Goal: Find contact information: Find contact information

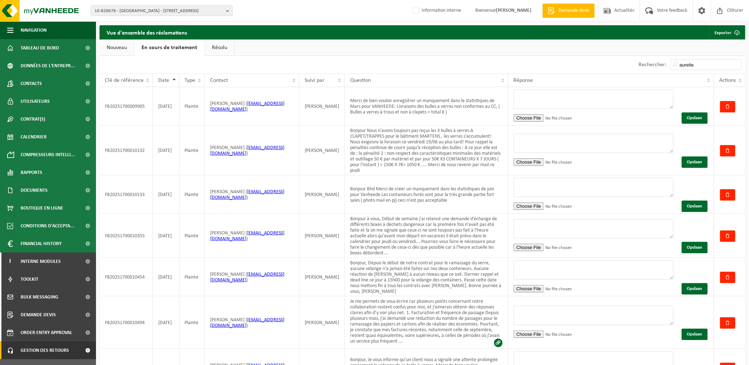
click at [297, 62] on div "Afficher 10 25 50 100 10 éléments" at bounding box center [261, 65] width 323 height 18
click at [125, 11] on span "10-820678 - WALIBI - 1300 WAVRE, BOULEVARD DE L'EUROPE 100" at bounding box center [159, 11] width 129 height 11
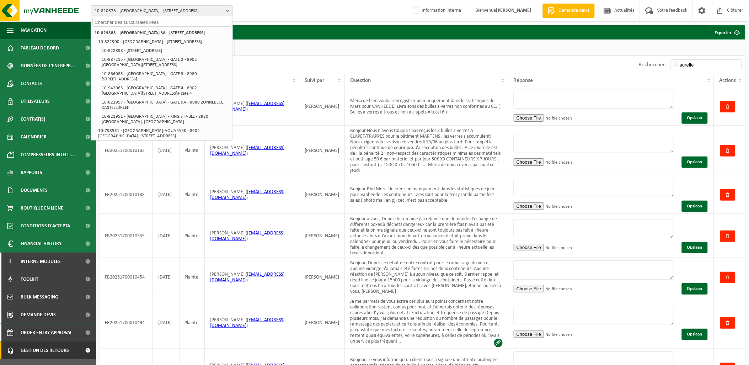
click at [113, 22] on input "text" at bounding box center [161, 22] width 139 height 9
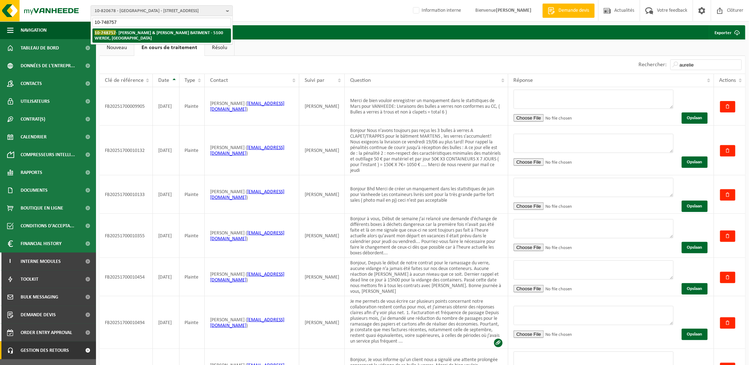
type input "10-748757"
click at [166, 36] on li "10-748757 - THOMAS & PIRON BATIMENT - 5100 WIERDE, RUE FORT D'ANDOY 5" at bounding box center [161, 35] width 139 height 14
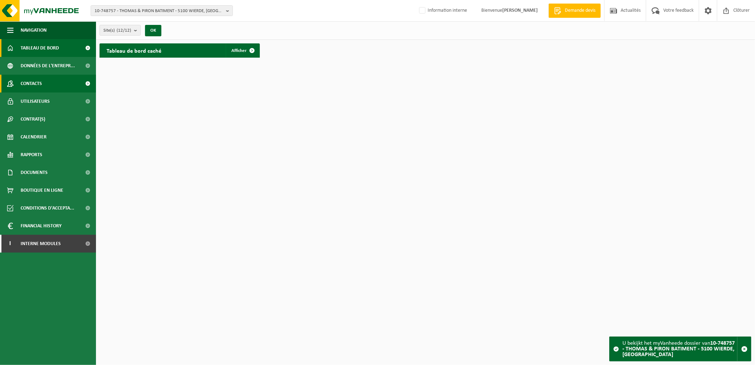
click at [44, 86] on link "Contacts" at bounding box center [48, 84] width 96 height 18
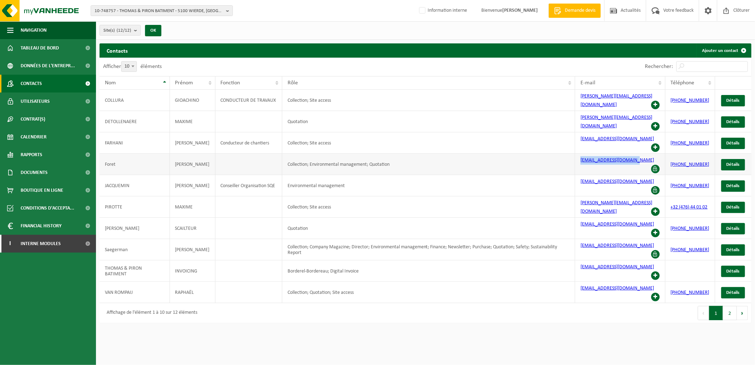
drag, startPoint x: 633, startPoint y: 145, endPoint x: 575, endPoint y: 145, distance: 58.3
click at [575, 154] on td "a.foret@thomas-piron.eu" at bounding box center [620, 164] width 90 height 21
click at [399, 154] on td "Collection; Environmental management; Quotation" at bounding box center [428, 164] width 293 height 21
click at [731, 306] on button "2" at bounding box center [730, 313] width 14 height 14
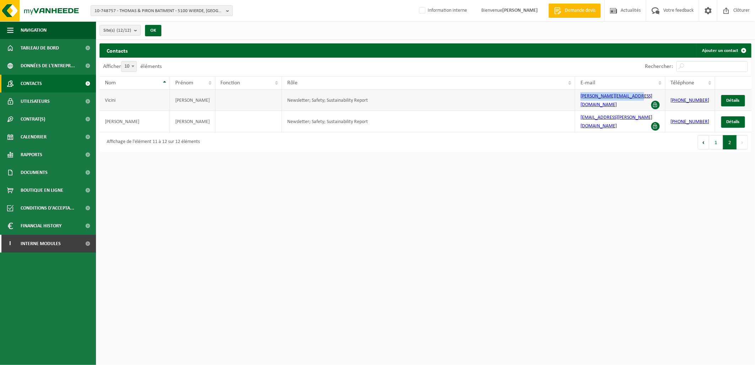
drag, startPoint x: 634, startPoint y: 100, endPoint x: 572, endPoint y: 103, distance: 62.0
click at [572, 103] on tr "Vicini Franck Newsletter; Safety; Sustainability Report f.vicini@thomas-piron.e…" at bounding box center [426, 100] width 652 height 21
click at [730, 98] on span "Détails" at bounding box center [733, 100] width 13 height 5
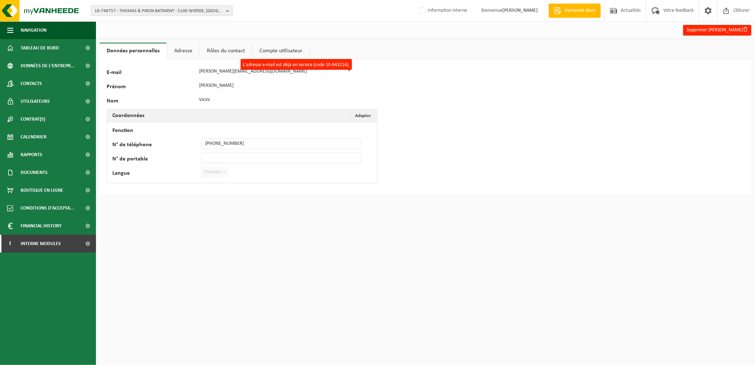
click at [184, 51] on link "Adresse" at bounding box center [183, 51] width 32 height 16
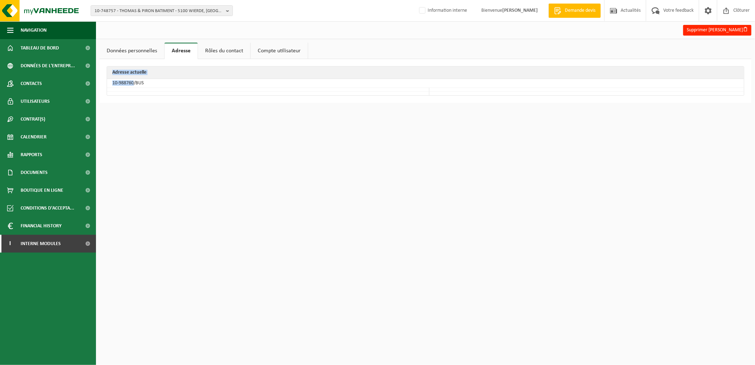
drag, startPoint x: 133, startPoint y: 84, endPoint x: 105, endPoint y: 82, distance: 27.8
click at [105, 82] on div "Adresse actuelle 10-988760/BUS" at bounding box center [426, 81] width 652 height 44
click at [315, 98] on div "Adresse actuelle 10-988760/BUS" at bounding box center [426, 81] width 652 height 44
click at [132, 81] on td "10-988760/BUS" at bounding box center [425, 83] width 637 height 9
drag, startPoint x: 134, startPoint y: 83, endPoint x: 113, endPoint y: 83, distance: 20.6
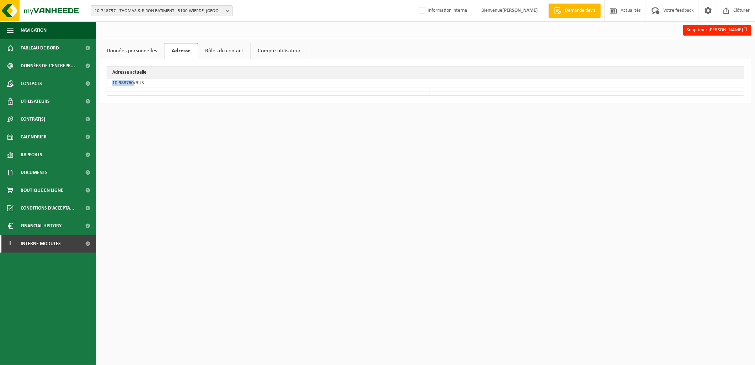
click at [113, 83] on td "10-988760/BUS" at bounding box center [425, 83] width 637 height 9
copy td "10-988760"
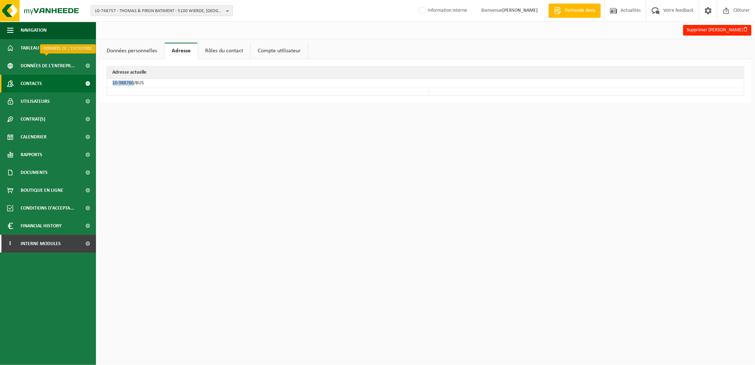
click at [47, 82] on link "Contacts" at bounding box center [48, 84] width 96 height 18
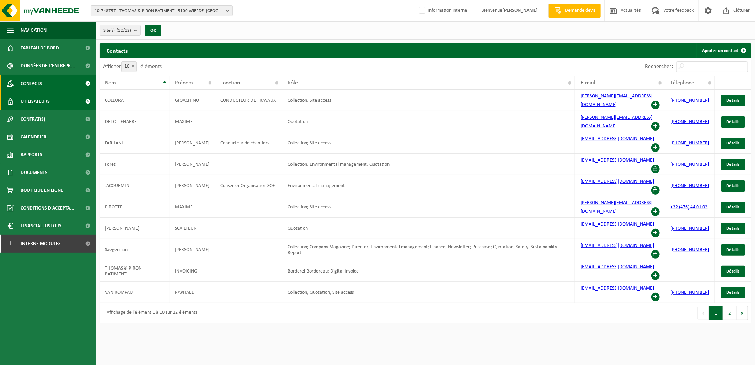
click at [58, 104] on link "Utilisateurs" at bounding box center [48, 101] width 96 height 18
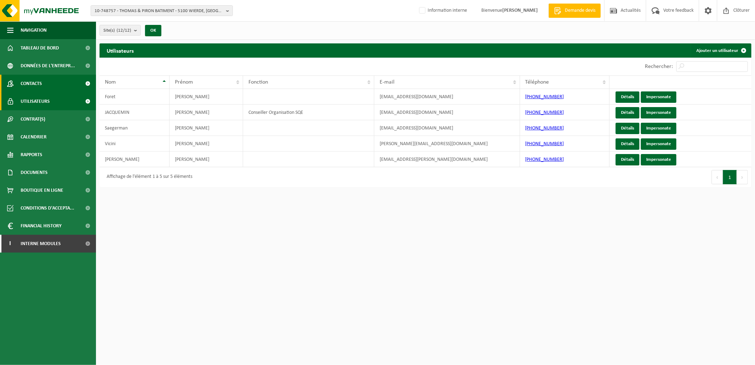
click at [58, 87] on link "Contacts" at bounding box center [48, 84] width 96 height 18
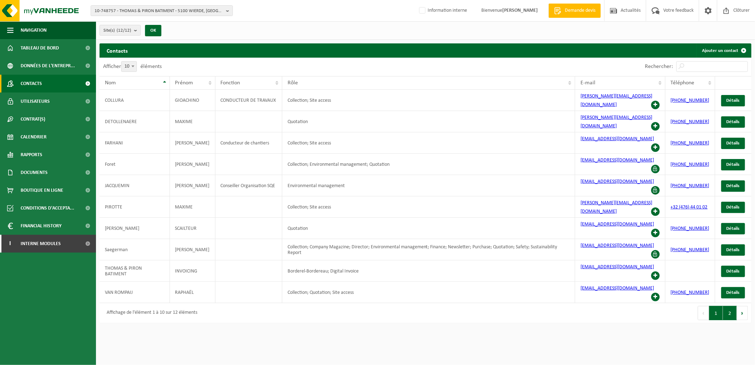
click at [734, 306] on button "2" at bounding box center [730, 313] width 14 height 14
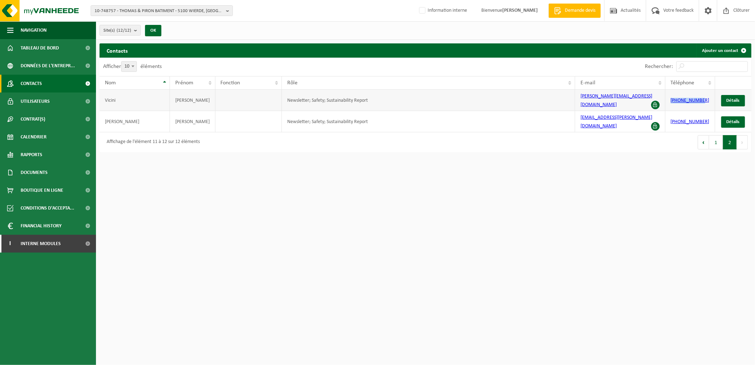
drag, startPoint x: 704, startPoint y: 97, endPoint x: 670, endPoint y: 97, distance: 34.1
click at [670, 97] on td "+32479999505" at bounding box center [691, 100] width 50 height 21
drag, startPoint x: 670, startPoint y: 97, endPoint x: 620, endPoint y: 100, distance: 49.5
click at [620, 100] on link "f.vicini@thomas-piron.eu" at bounding box center [617, 101] width 72 height 14
drag, startPoint x: 617, startPoint y: 97, endPoint x: 569, endPoint y: 98, distance: 48.4
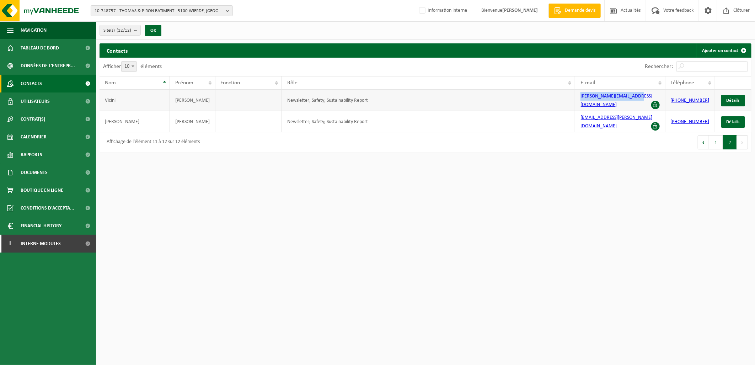
click at [569, 98] on tr "Vicini Franck Newsletter; Safety; Sustainability Report f.vicini@thomas-piron.e…" at bounding box center [426, 100] width 652 height 21
copy tr "[PERSON_NAME][EMAIL_ADDRESS][DOMAIN_NAME]"
click at [634, 97] on td "[PERSON_NAME][EMAIL_ADDRESS][DOMAIN_NAME]" at bounding box center [620, 100] width 90 height 21
drag, startPoint x: 634, startPoint y: 97, endPoint x: 584, endPoint y: 98, distance: 50.5
click at [584, 98] on td "[PERSON_NAME][EMAIL_ADDRESS][DOMAIN_NAME]" at bounding box center [620, 100] width 90 height 21
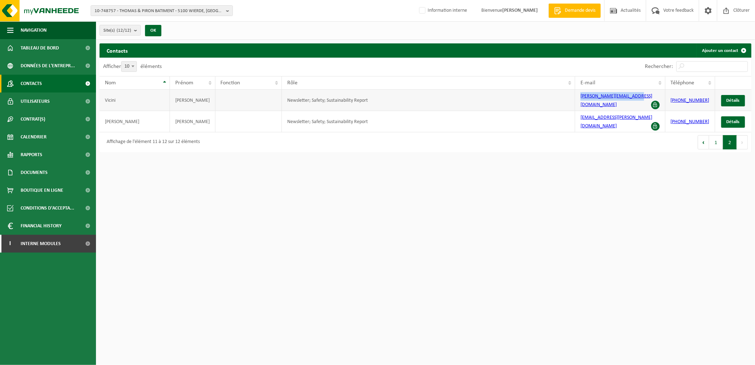
drag, startPoint x: 636, startPoint y: 97, endPoint x: 576, endPoint y: 100, distance: 59.8
click at [576, 100] on td "[PERSON_NAME][EMAIL_ADDRESS][DOMAIN_NAME]" at bounding box center [620, 100] width 90 height 21
copy link "[PERSON_NAME][EMAIL_ADDRESS][DOMAIN_NAME]"
click at [54, 241] on span "Interne modules" at bounding box center [41, 244] width 40 height 18
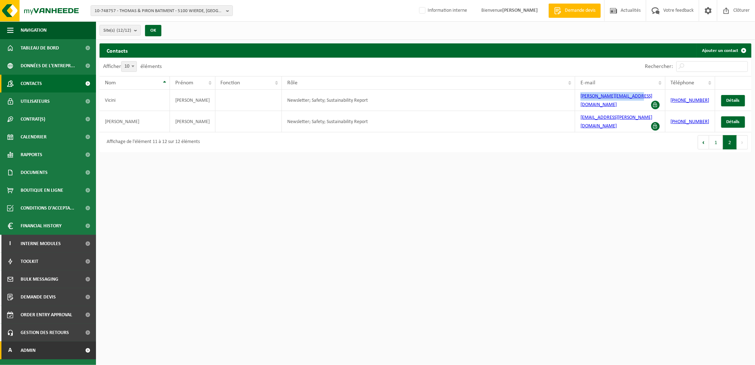
click at [49, 349] on link "A Admin" at bounding box center [48, 350] width 96 height 18
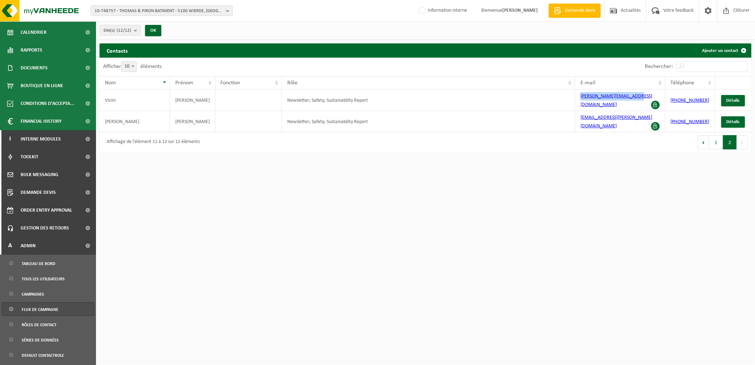
scroll to position [118, 0]
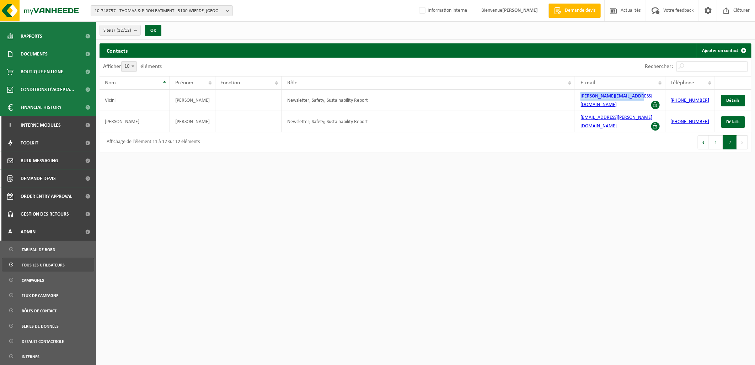
click at [58, 268] on span "Tous les utilisateurs" at bounding box center [43, 265] width 43 height 14
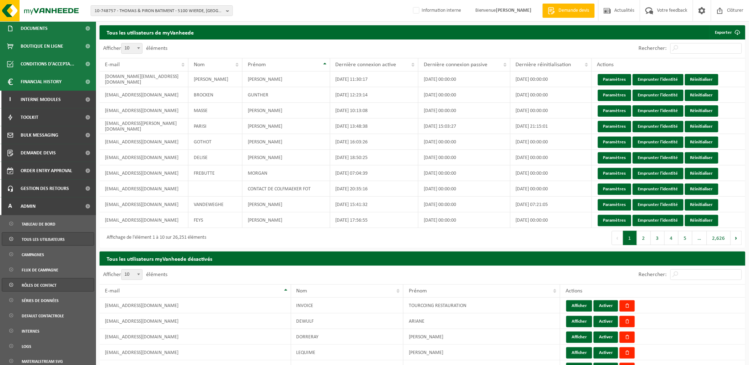
scroll to position [158, 0]
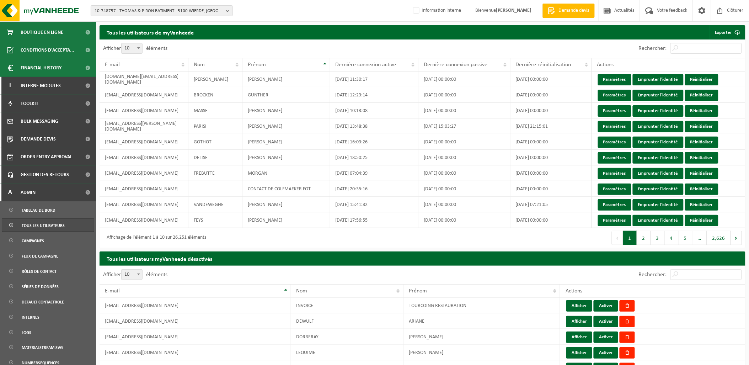
click at [41, 226] on span "Tous les utilisateurs" at bounding box center [43, 226] width 43 height 14
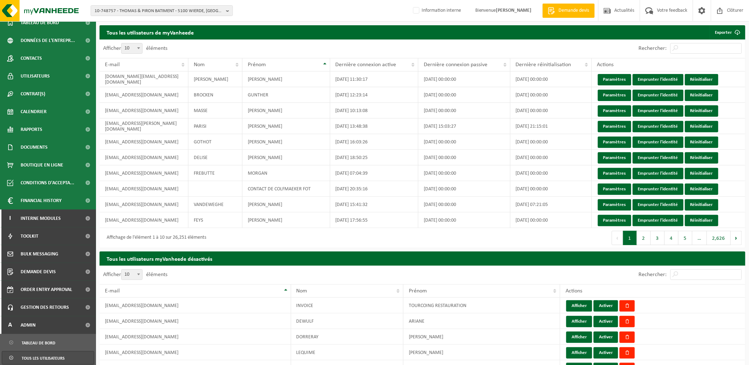
scroll to position [39, 0]
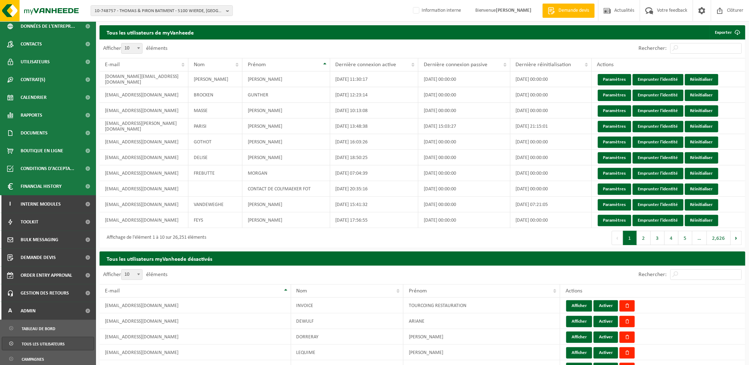
click at [48, 343] on span "Tous les utilisateurs" at bounding box center [43, 344] width 43 height 14
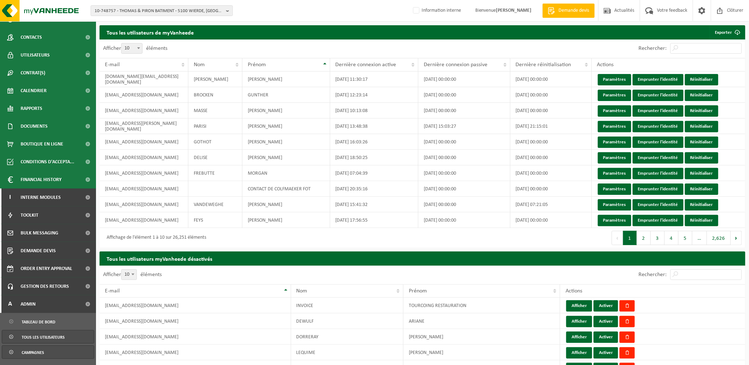
scroll to position [118, 0]
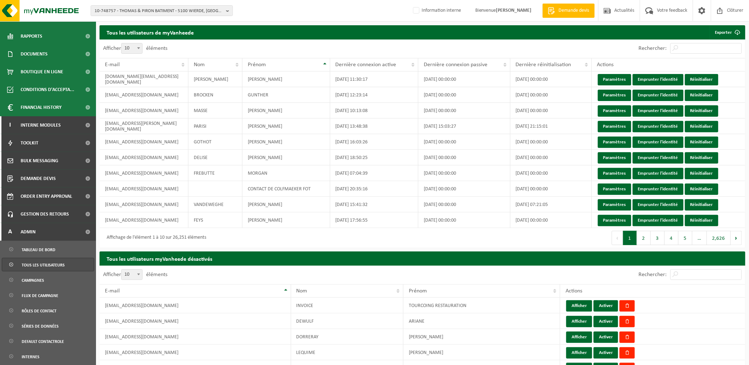
click at [57, 267] on span "Tous les utilisateurs" at bounding box center [43, 265] width 43 height 14
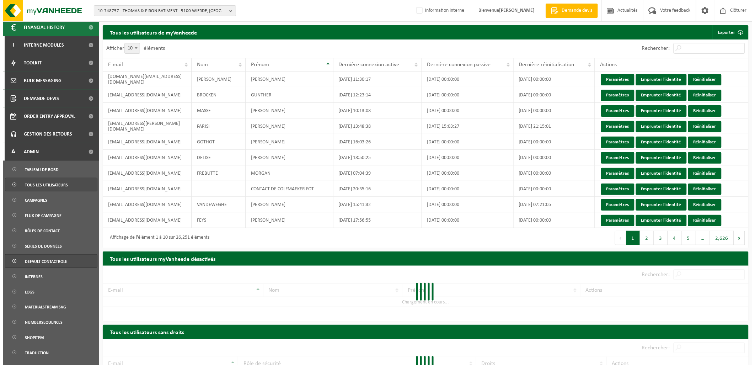
scroll to position [237, 0]
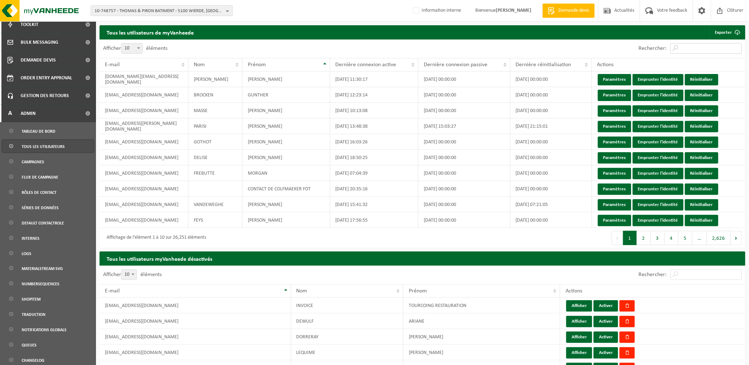
click at [683, 48] on input "Rechercher:" at bounding box center [706, 48] width 71 height 11
paste input "[PERSON_NAME][EMAIL_ADDRESS][DOMAIN_NAME]"
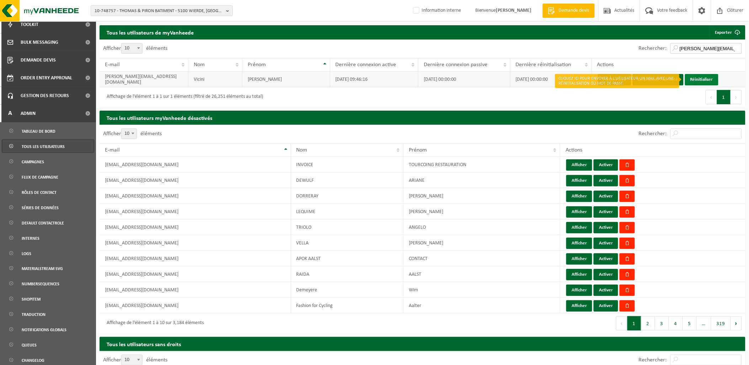
type input "[PERSON_NAME][EMAIL_ADDRESS][DOMAIN_NAME]"
click at [702, 77] on link "Réinitialiser" at bounding box center [701, 79] width 33 height 11
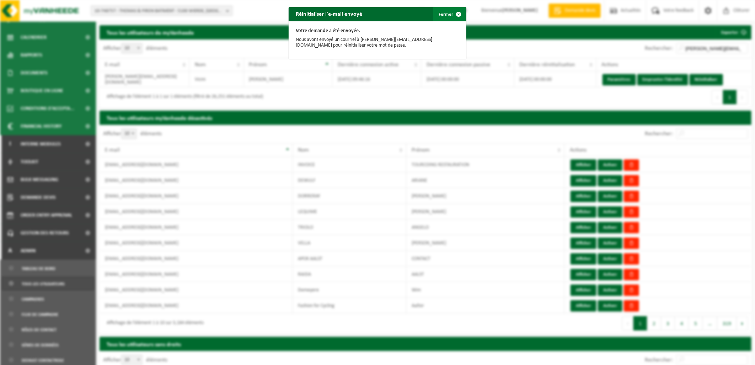
click at [452, 12] on span "button" at bounding box center [459, 14] width 14 height 14
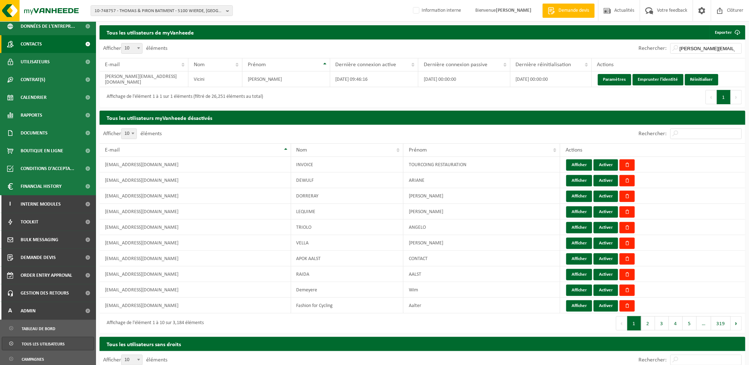
scroll to position [0, 0]
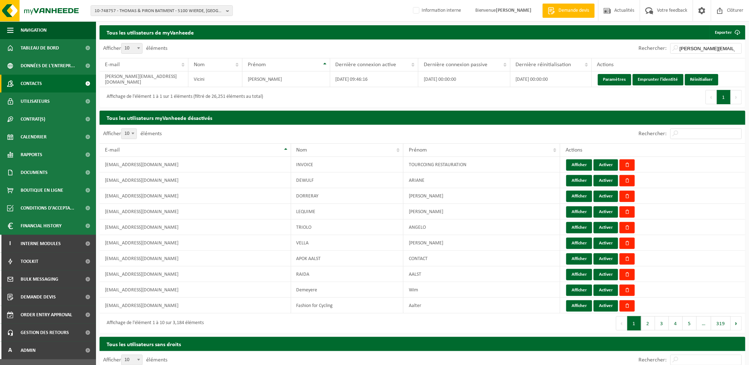
click at [52, 80] on link "Contacts" at bounding box center [48, 84] width 96 height 18
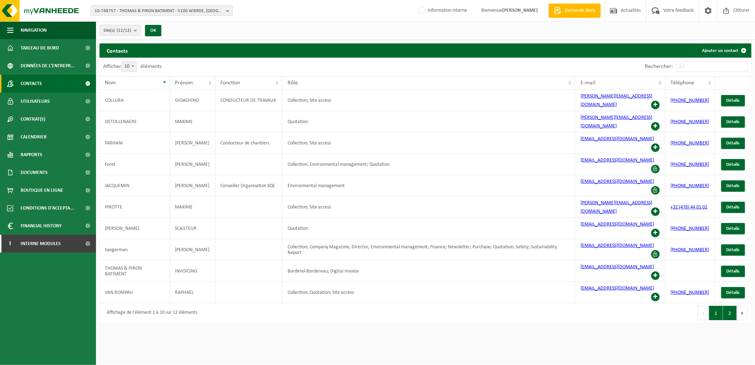
click at [728, 306] on button "2" at bounding box center [730, 313] width 14 height 14
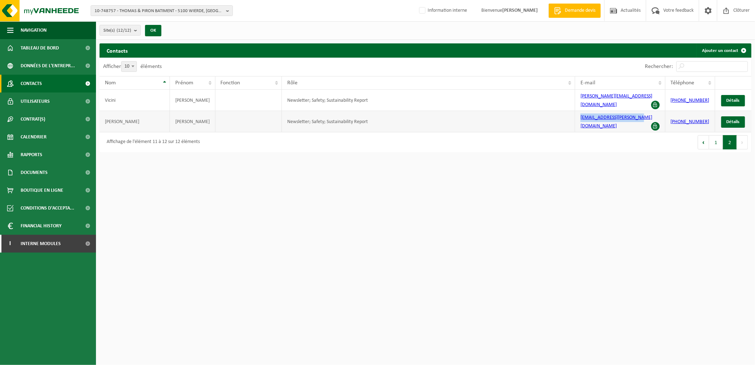
drag, startPoint x: 639, startPoint y: 114, endPoint x: 578, endPoint y: 116, distance: 60.8
click at [578, 116] on td "[EMAIL_ADDRESS][PERSON_NAME][DOMAIN_NAME]" at bounding box center [620, 121] width 90 height 21
copy link "[EMAIL_ADDRESS][PERSON_NAME][DOMAIN_NAME]"
click at [54, 245] on span "Interne modules" at bounding box center [41, 244] width 40 height 18
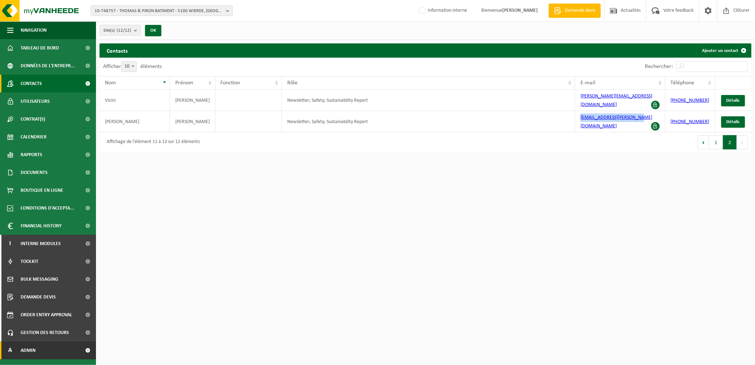
click at [49, 346] on link "A Admin" at bounding box center [48, 350] width 96 height 18
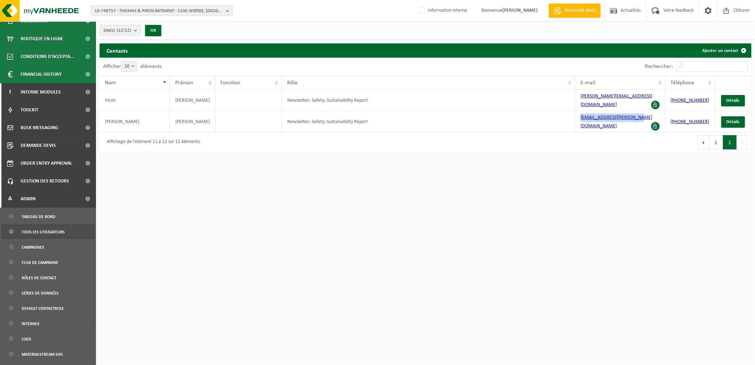
scroll to position [158, 0]
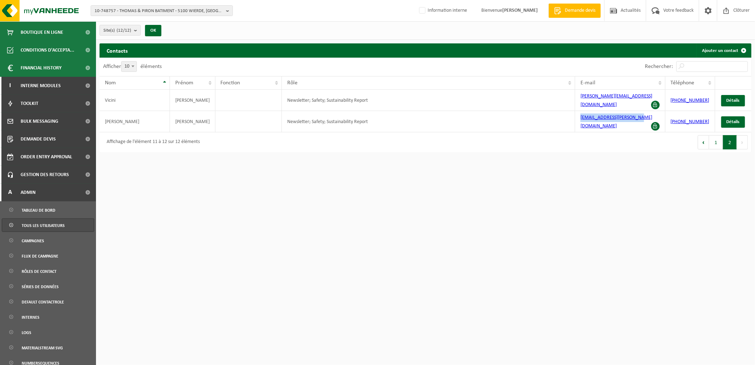
click at [53, 226] on span "Tous les utilisateurs" at bounding box center [43, 226] width 43 height 14
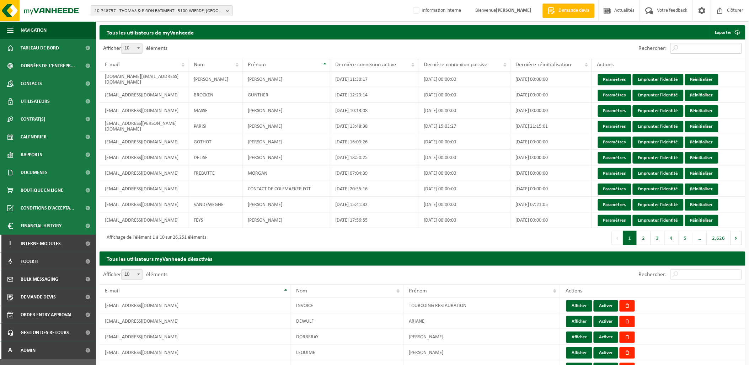
click at [699, 46] on input "Rechercher:" at bounding box center [706, 48] width 71 height 11
paste input "[EMAIL_ADDRESS][PERSON_NAME][DOMAIN_NAME]"
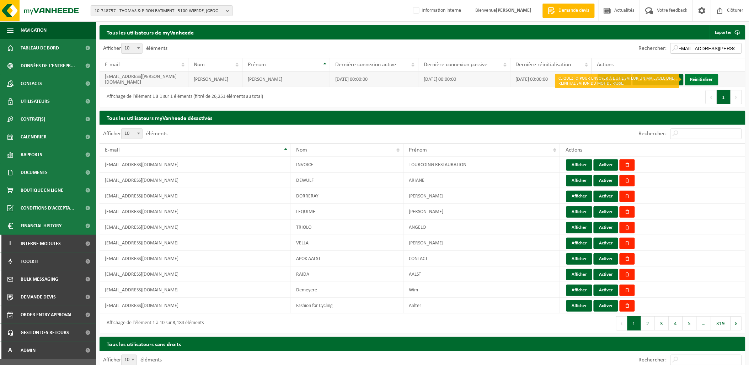
type input "jf.winant@thomas-piron.eu"
click at [694, 80] on link "Réinitialiser" at bounding box center [701, 79] width 33 height 11
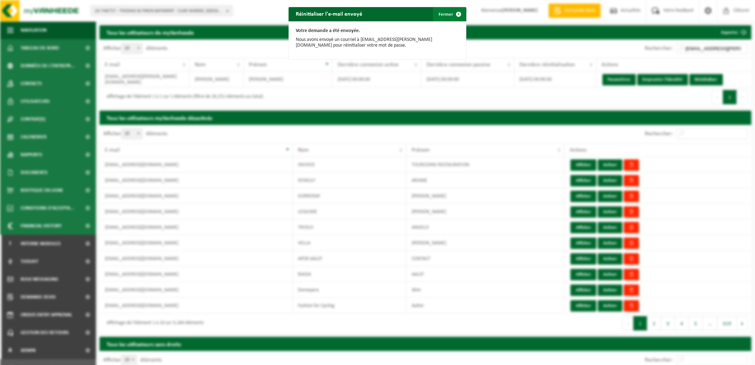
click at [447, 11] on button "Fermer" at bounding box center [449, 14] width 33 height 14
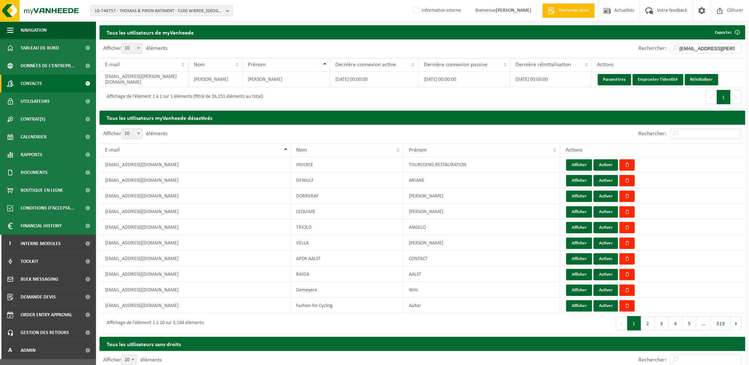
click at [42, 80] on span "Contacts" at bounding box center [31, 84] width 21 height 18
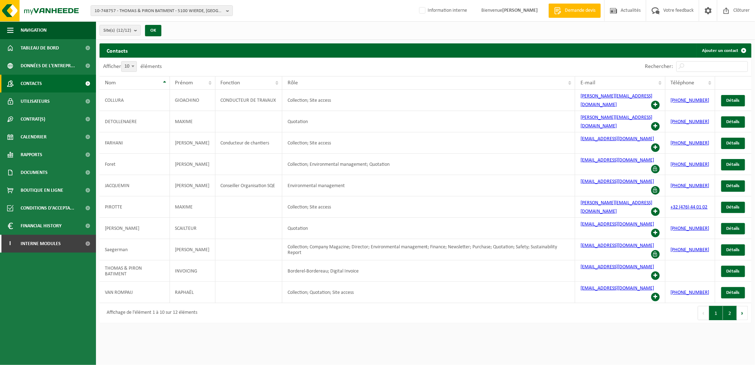
click at [727, 306] on button "2" at bounding box center [730, 313] width 14 height 14
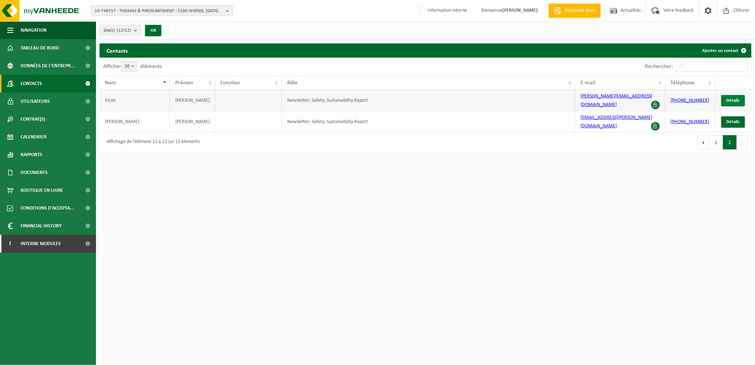
click at [727, 98] on span "Détails" at bounding box center [733, 100] width 13 height 5
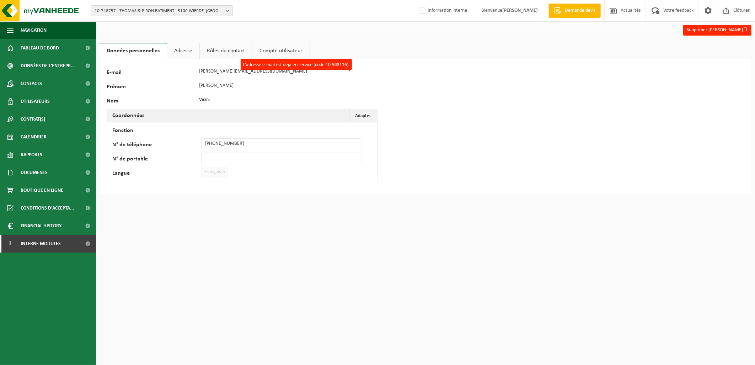
click at [173, 49] on link "Adresse" at bounding box center [183, 51] width 32 height 16
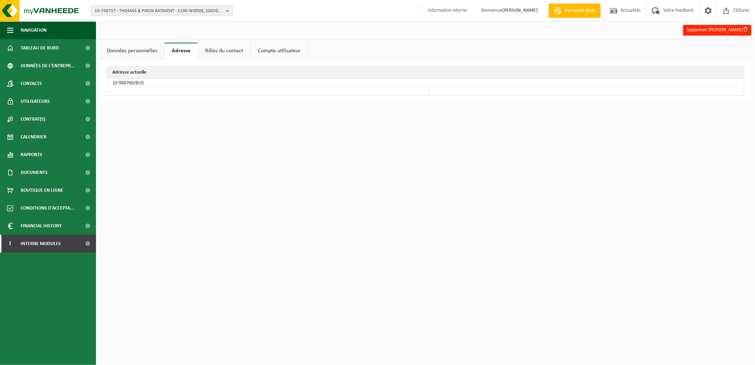
click at [222, 52] on link "Rôles du contact" at bounding box center [224, 51] width 52 height 16
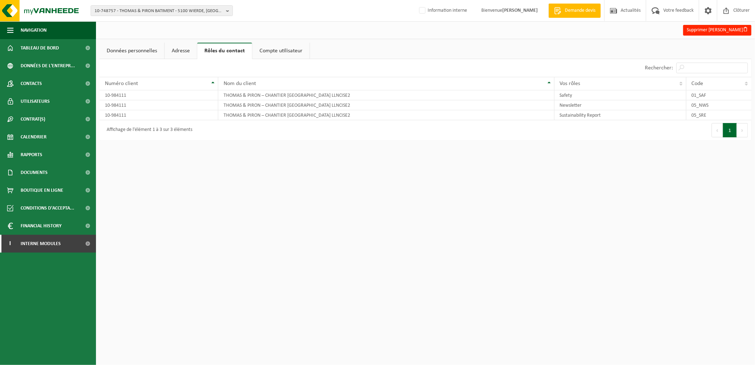
click at [162, 50] on link "Données personnelles" at bounding box center [132, 51] width 65 height 16
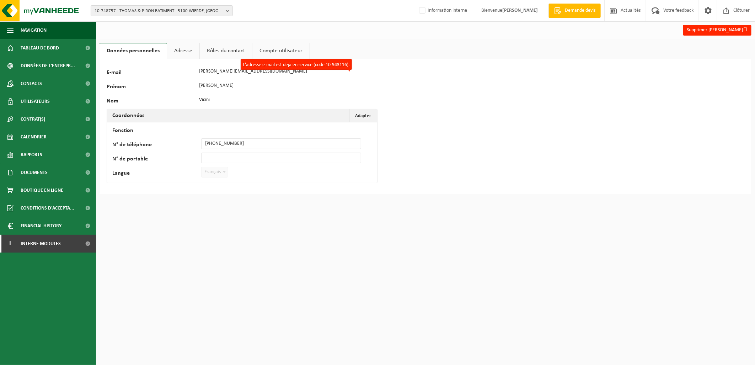
click at [182, 44] on link "Adresse" at bounding box center [183, 51] width 32 height 16
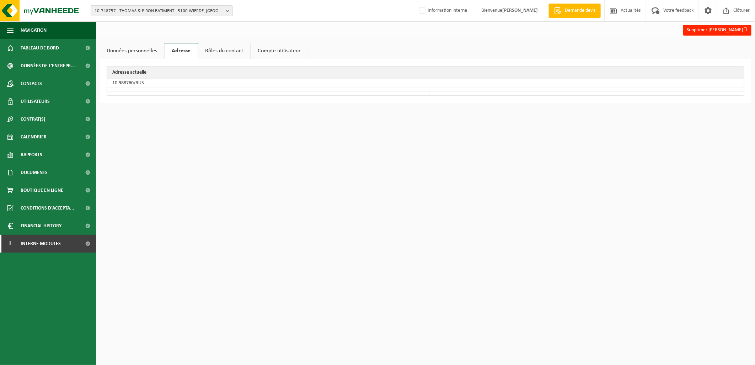
drag, startPoint x: 149, startPoint y: 48, endPoint x: 145, endPoint y: 48, distance: 4.6
click at [149, 48] on link "Données personnelles" at bounding box center [132, 51] width 65 height 16
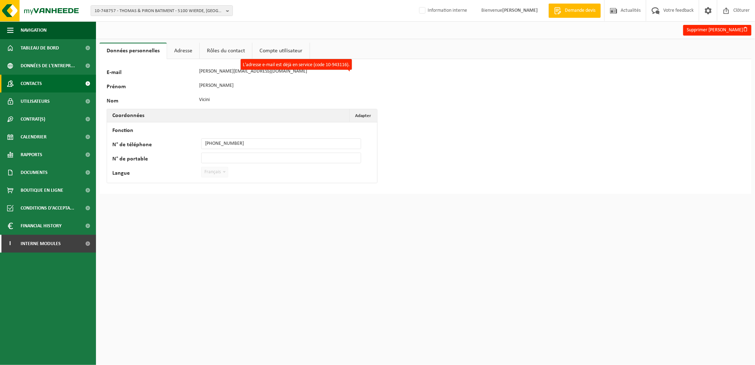
click at [51, 82] on link "Contacts" at bounding box center [48, 84] width 96 height 18
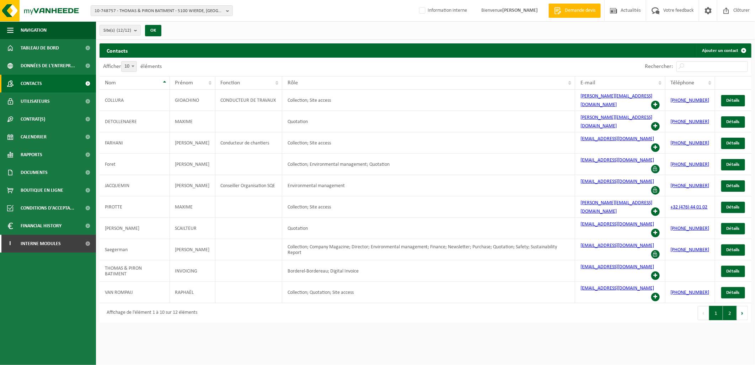
click at [732, 306] on button "2" at bounding box center [730, 313] width 14 height 14
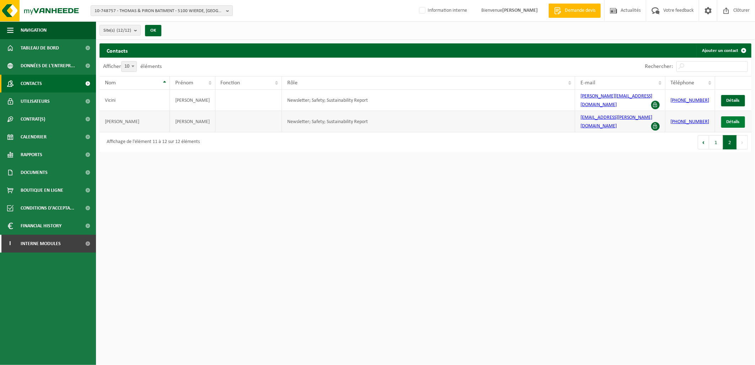
click at [737, 119] on span "Détails" at bounding box center [733, 121] width 13 height 5
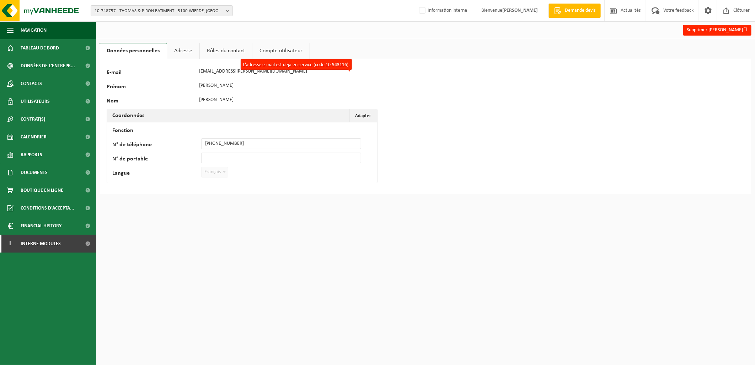
click at [196, 50] on link "Adresse" at bounding box center [183, 51] width 32 height 16
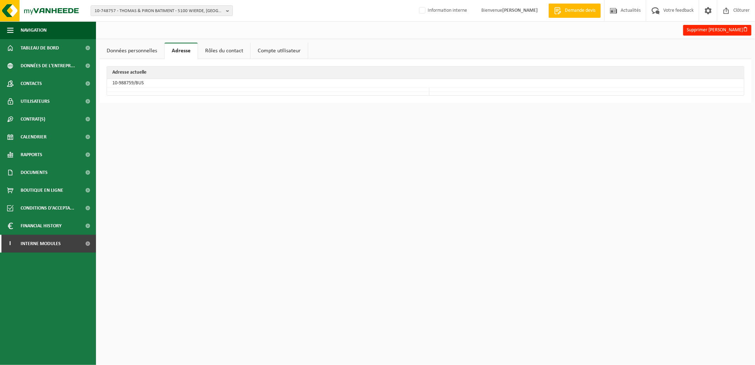
click at [224, 139] on html "10-748757 - THOMAS & PIRON BATIMENT - 5100 WIERDE, RUE FORT D'ANDOY 5 10-748757…" at bounding box center [377, 182] width 755 height 365
click at [55, 83] on link "Contacts" at bounding box center [48, 84] width 96 height 18
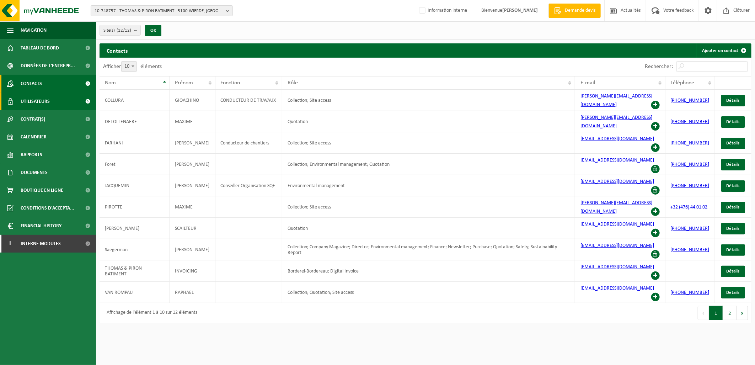
click at [48, 100] on span "Utilisateurs" at bounding box center [35, 101] width 29 height 18
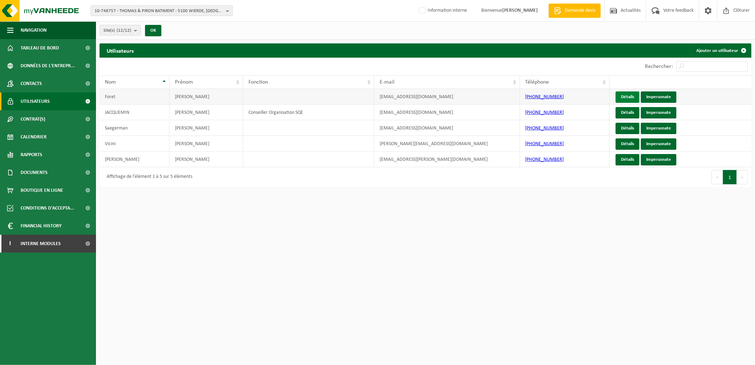
click at [633, 95] on link "Détails" at bounding box center [628, 96] width 24 height 11
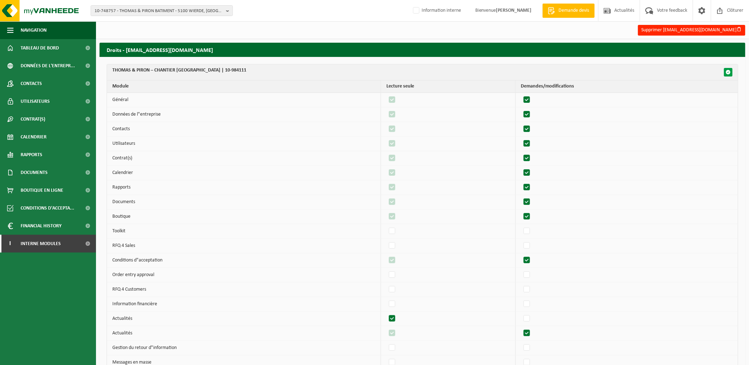
click at [730, 72] on span "button" at bounding box center [728, 72] width 5 height 5
checkbox input "true"
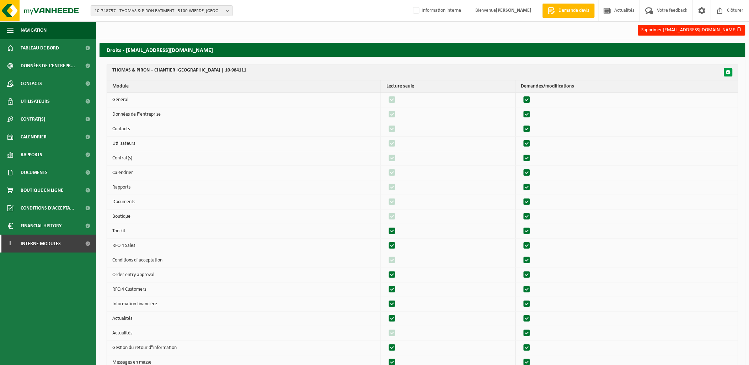
checkbox input "true"
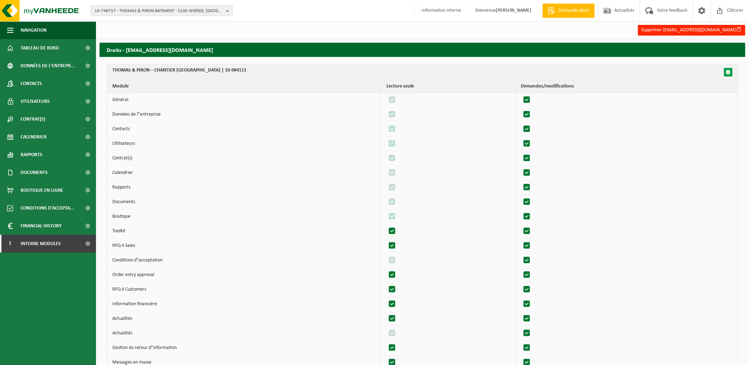
checkbox input "true"
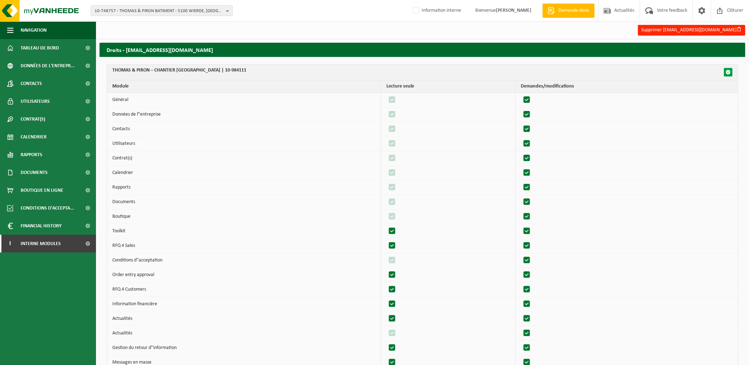
checkbox input "true"
click at [730, 72] on span "button" at bounding box center [728, 72] width 5 height 5
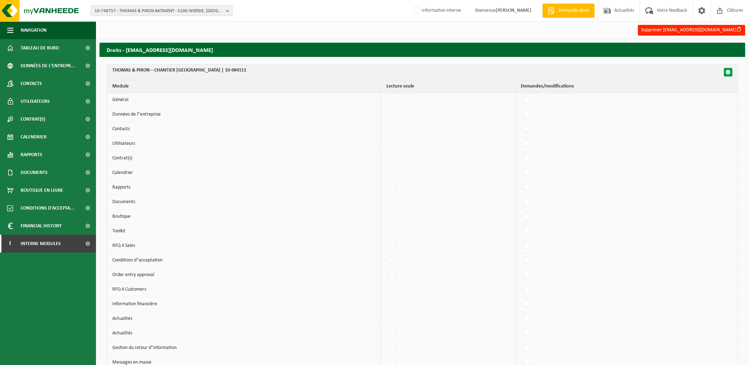
checkbox input "false"
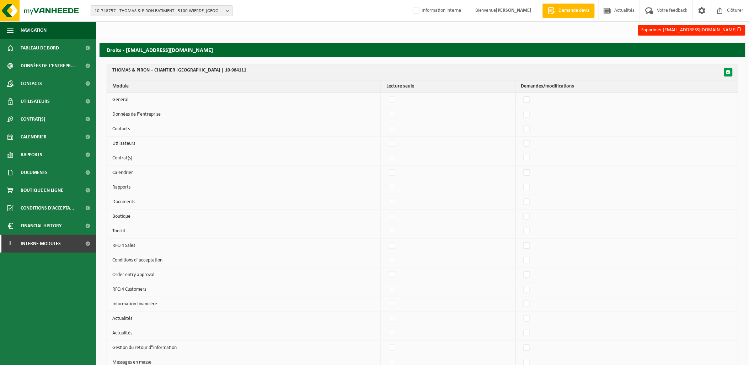
checkbox input "false"
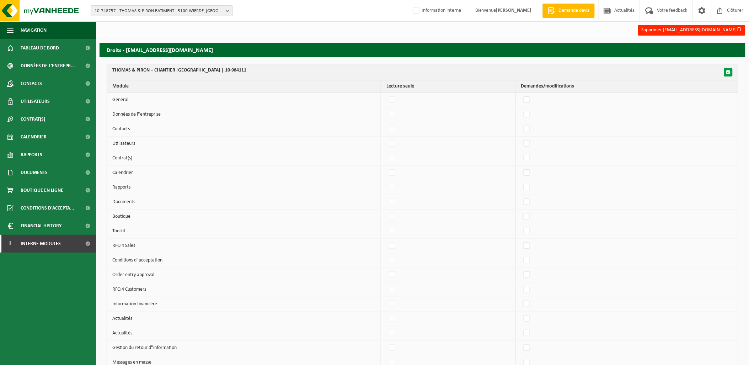
checkbox input "false"
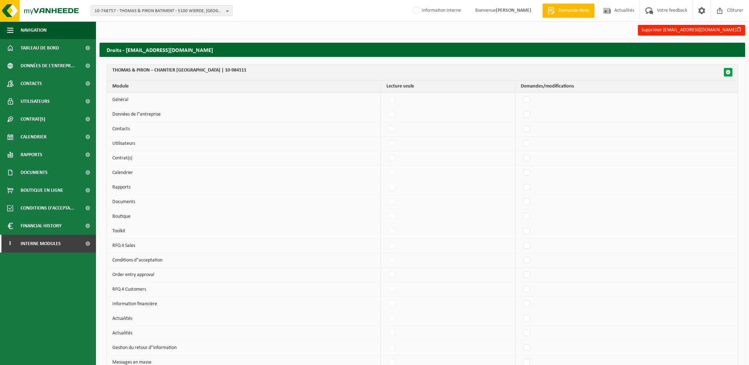
checkbox input "false"
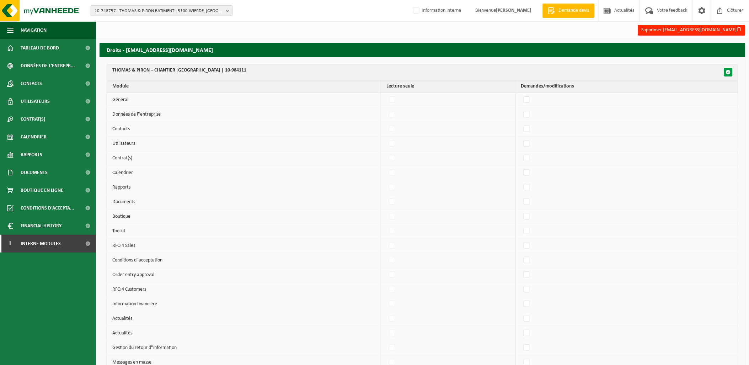
checkbox input "false"
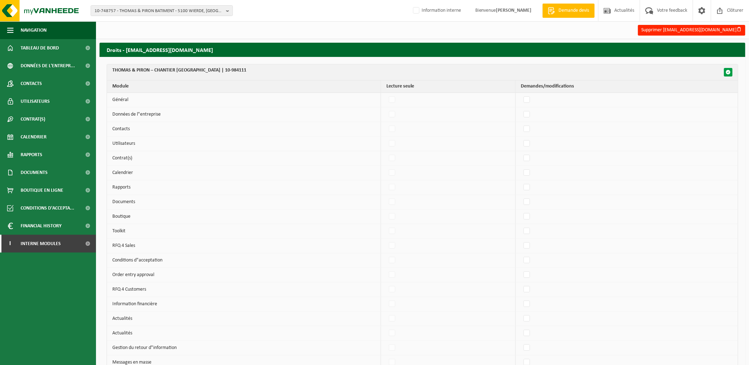
checkbox input "false"
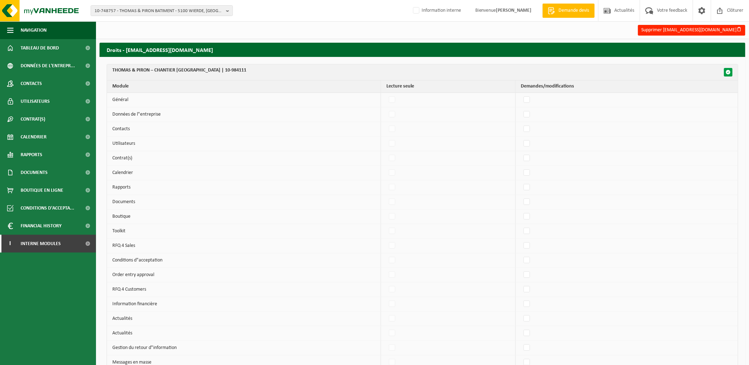
checkbox input "false"
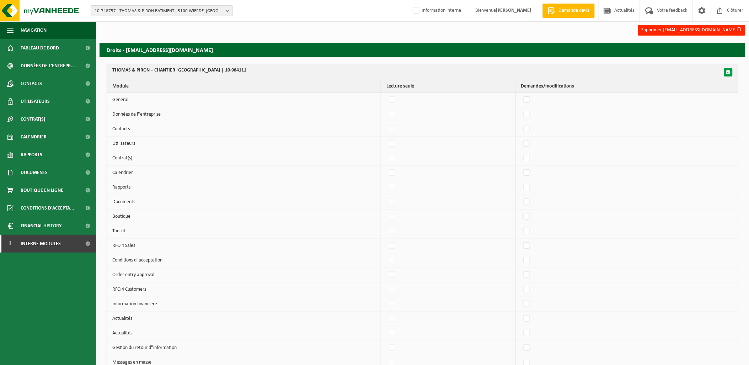
checkbox input "false"
click at [730, 72] on span "button" at bounding box center [728, 72] width 5 height 5
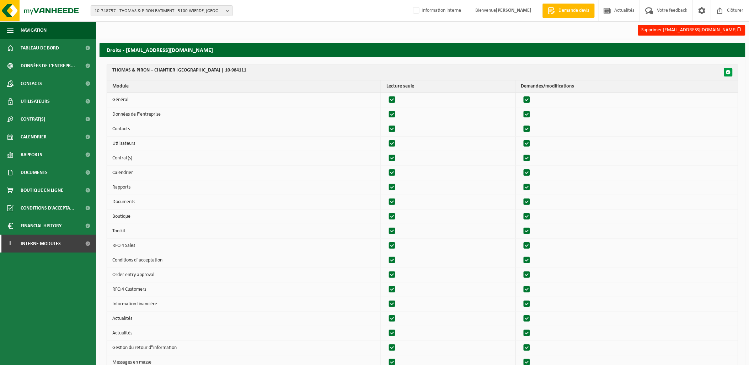
checkbox input "true"
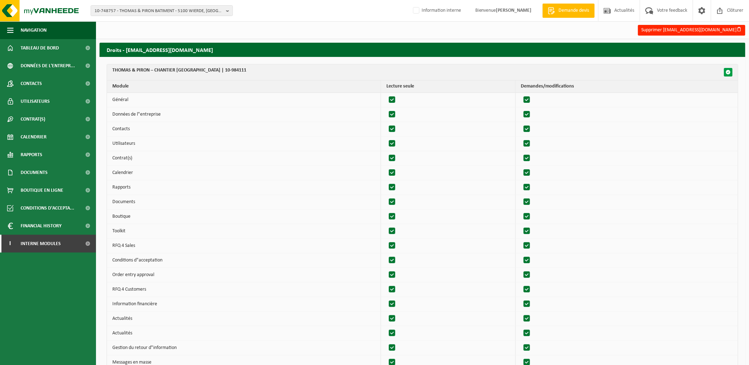
checkbox input "true"
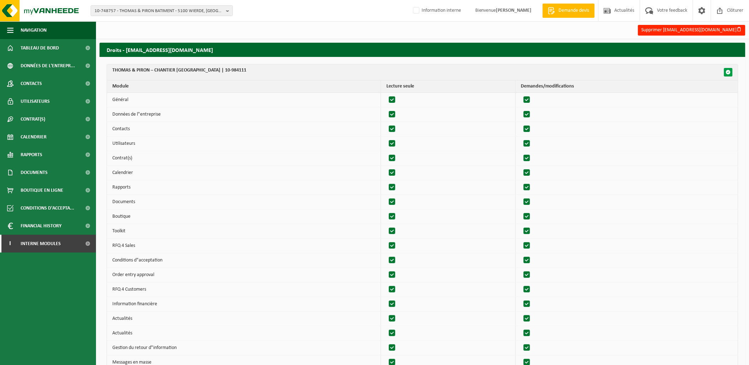
checkbox input "true"
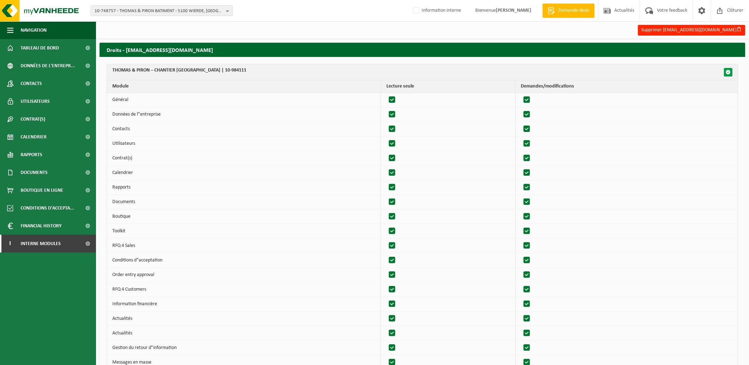
checkbox input "true"
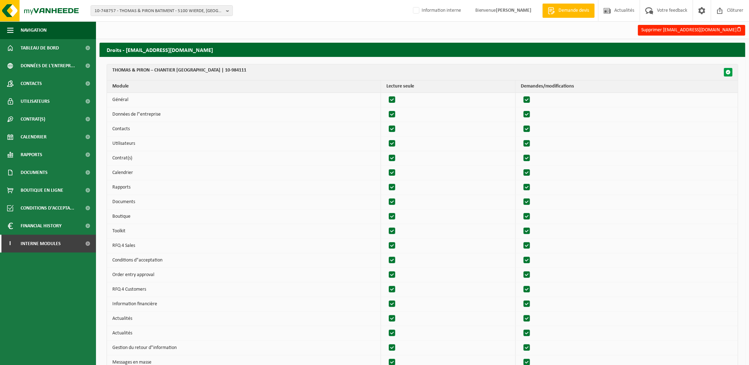
checkbox input "true"
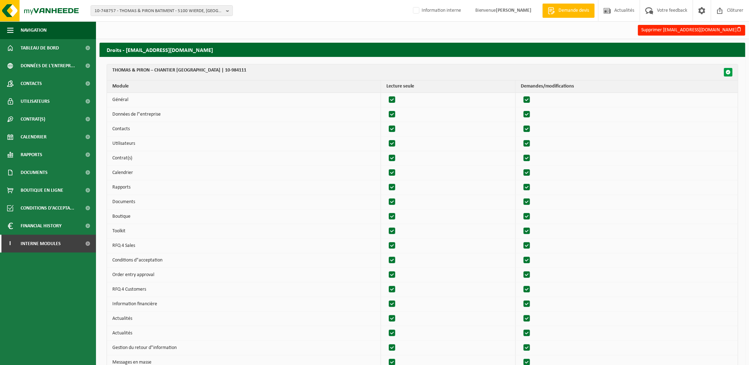
checkbox input "true"
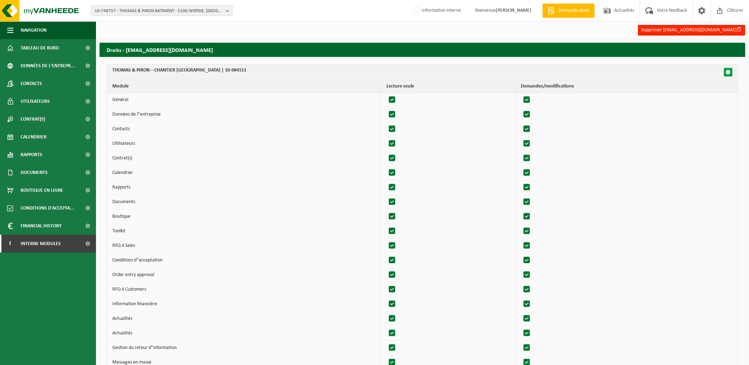
checkbox input "true"
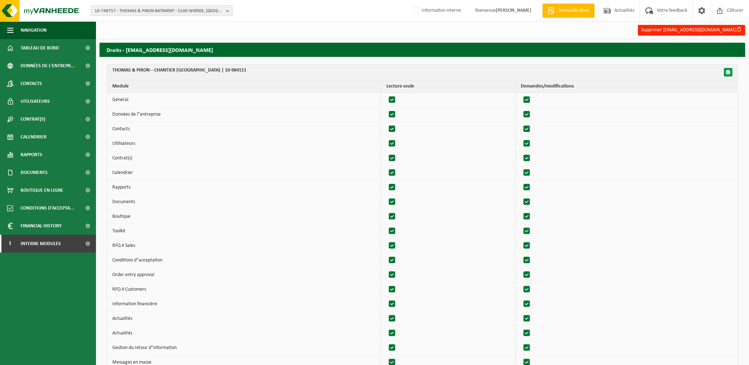
checkbox input "true"
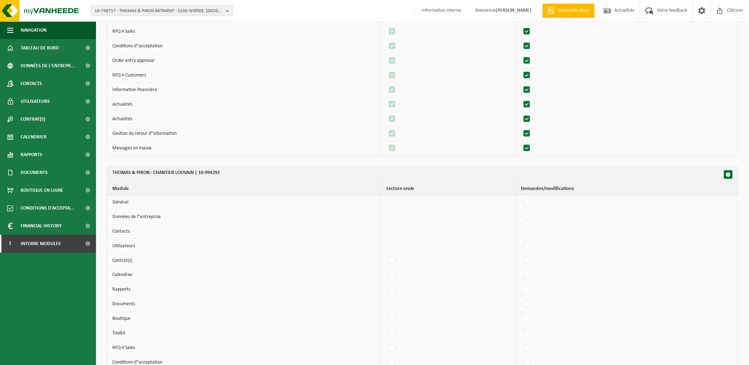
scroll to position [237, 0]
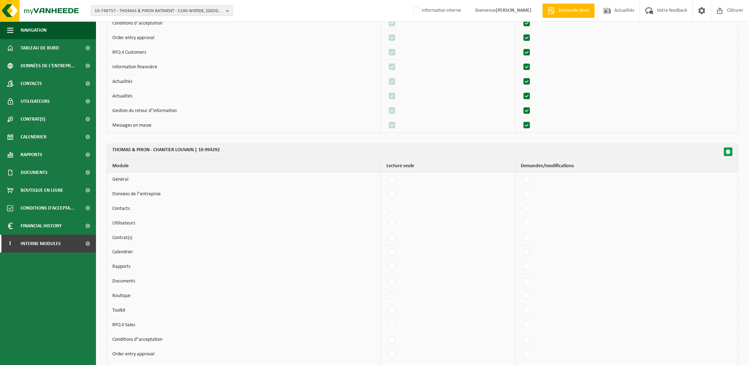
click at [729, 151] on span "button" at bounding box center [728, 151] width 5 height 5
checkbox input "false"
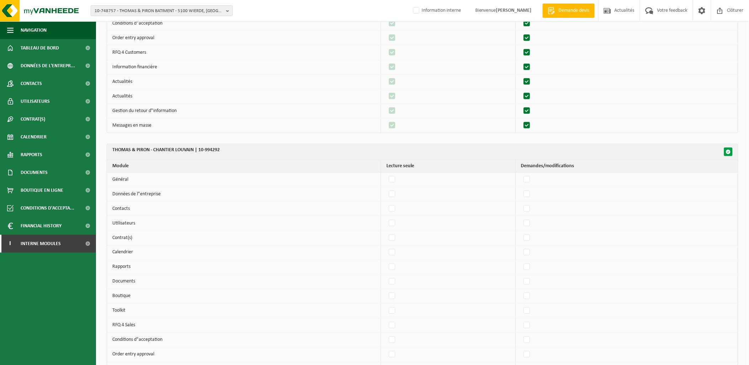
checkbox input "false"
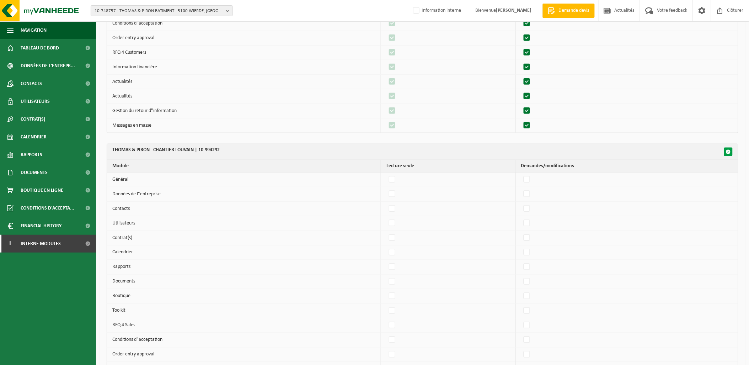
checkbox input "false"
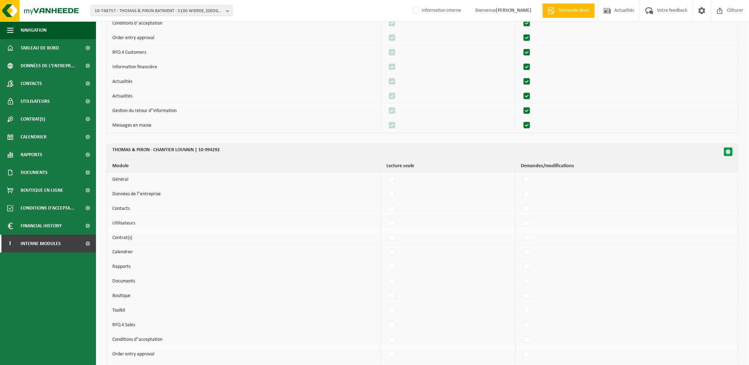
checkbox input "false"
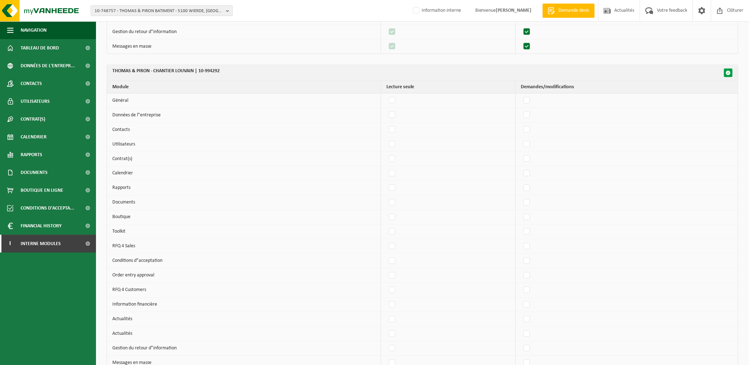
click at [730, 75] on span "button" at bounding box center [728, 72] width 5 height 5
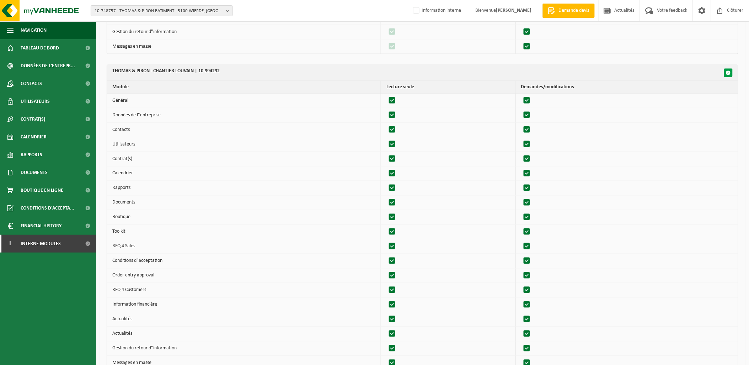
checkbox input "true"
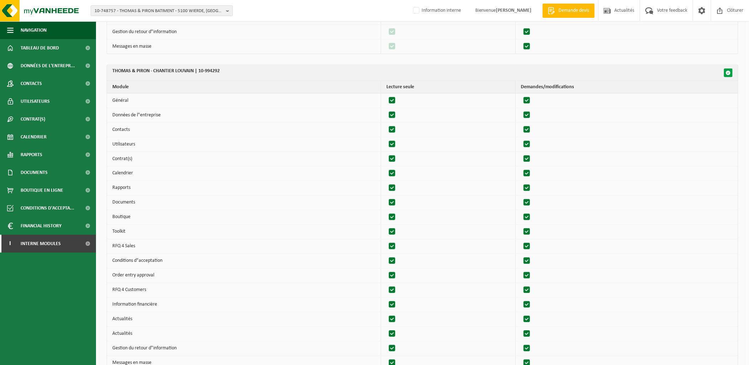
checkbox input "true"
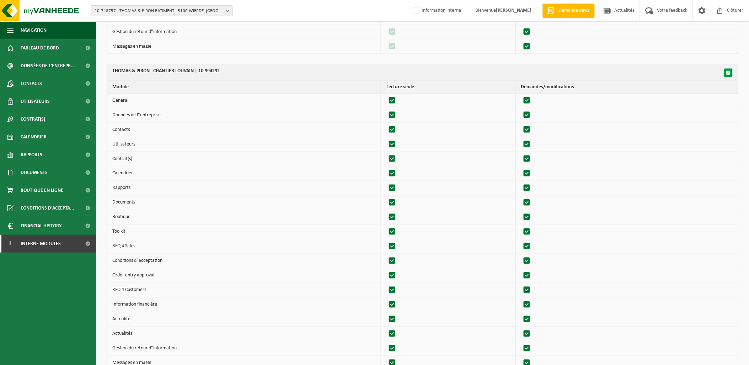
checkbox input "true"
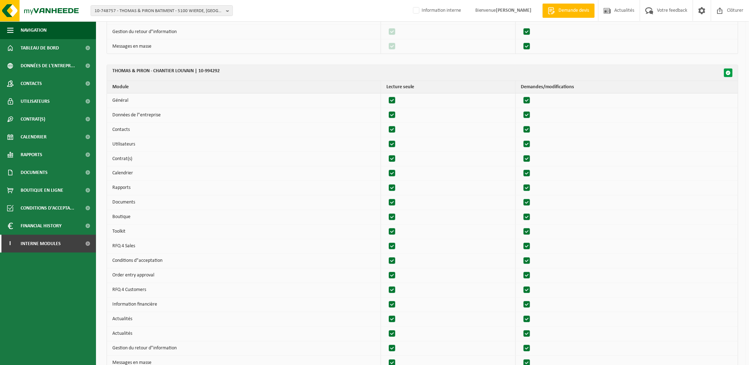
checkbox input "true"
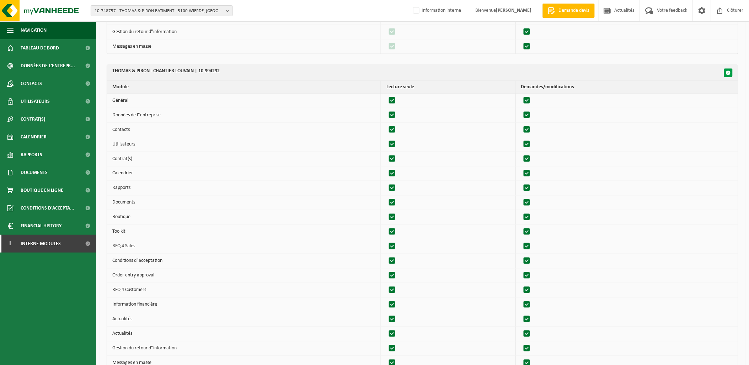
checkbox input "true"
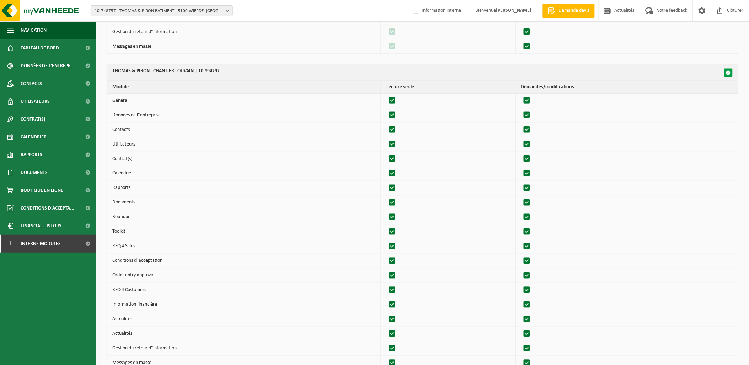
checkbox input "true"
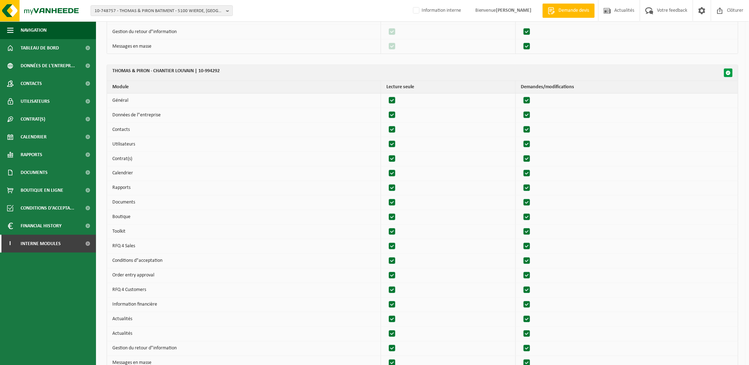
checkbox input "true"
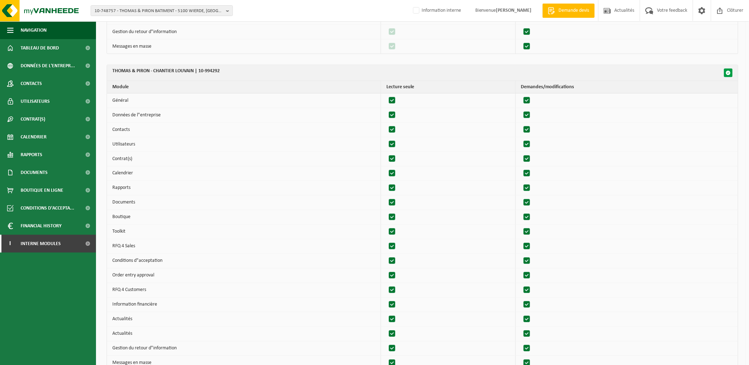
checkbox input "true"
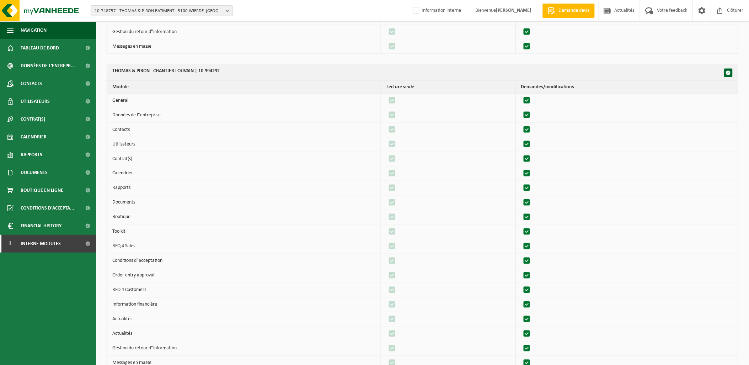
scroll to position [421, 0]
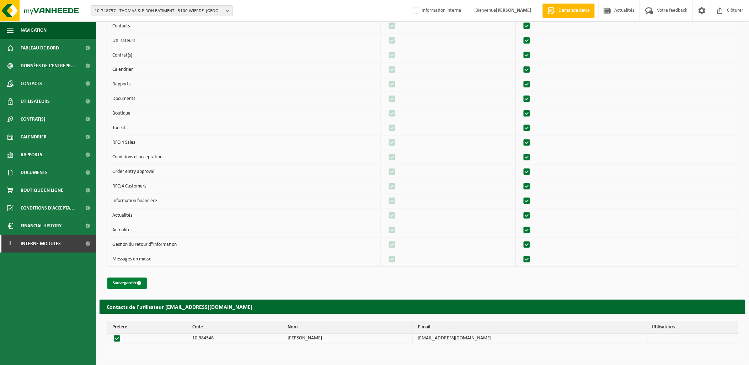
click at [132, 283] on button "Sauvegarder" at bounding box center [126, 283] width 39 height 11
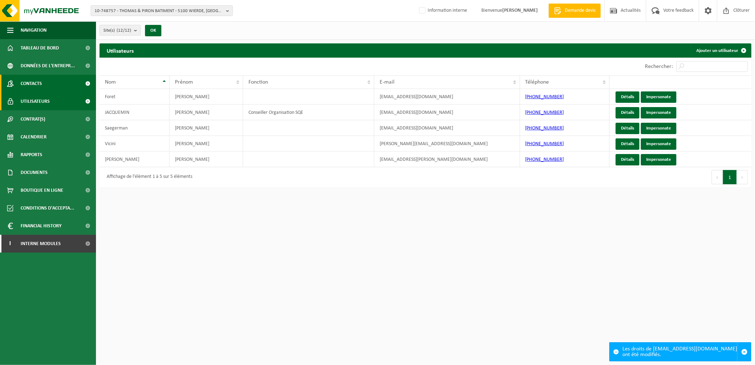
click at [68, 89] on link "Contacts" at bounding box center [48, 84] width 96 height 18
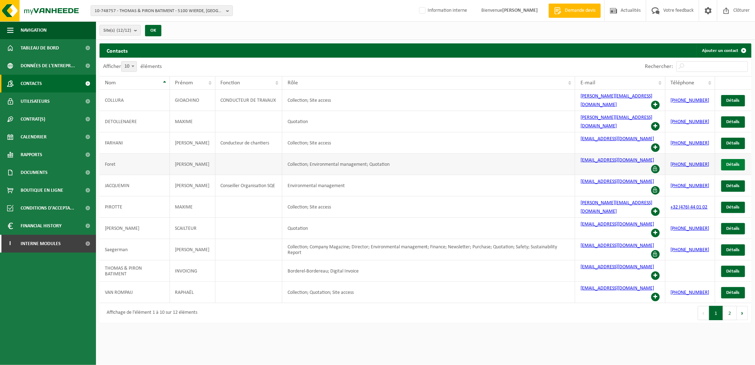
click at [732, 162] on span "Détails" at bounding box center [733, 164] width 13 height 5
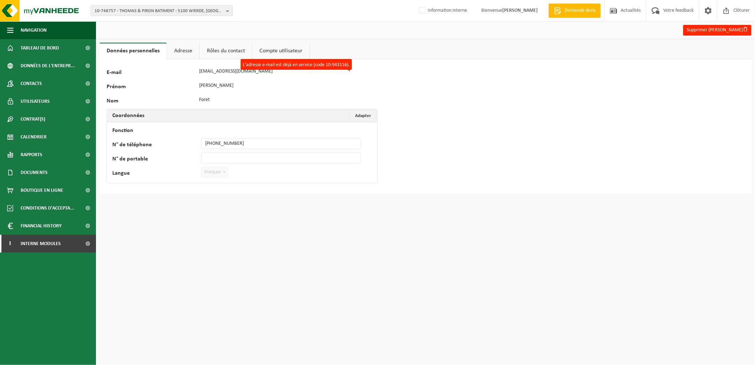
click at [192, 51] on link "Adresse" at bounding box center [183, 51] width 32 height 16
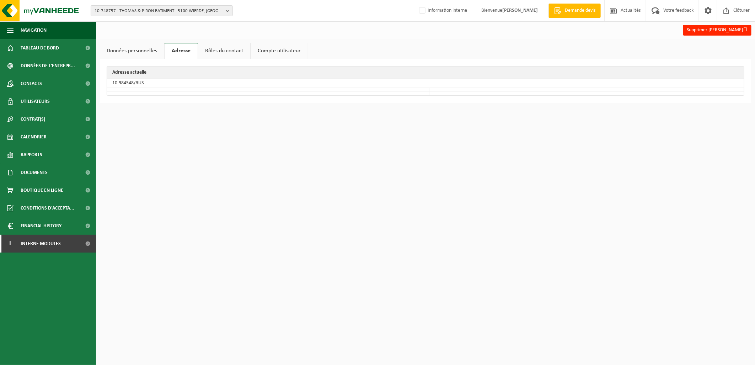
click at [137, 48] on link "Données personnelles" at bounding box center [132, 51] width 65 height 16
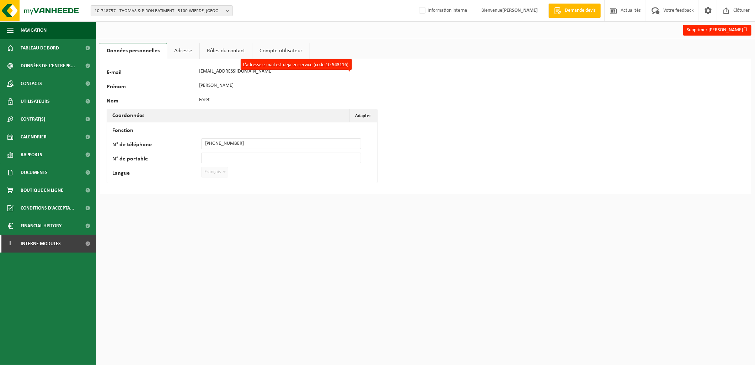
click at [195, 71] on div "E-mail a.foret@thomas-piron.eu L'adresse e-mail est déjà en service (code 10-94…" at bounding box center [235, 71] width 256 height 11
click at [36, 243] on span "Interne modules" at bounding box center [41, 244] width 40 height 18
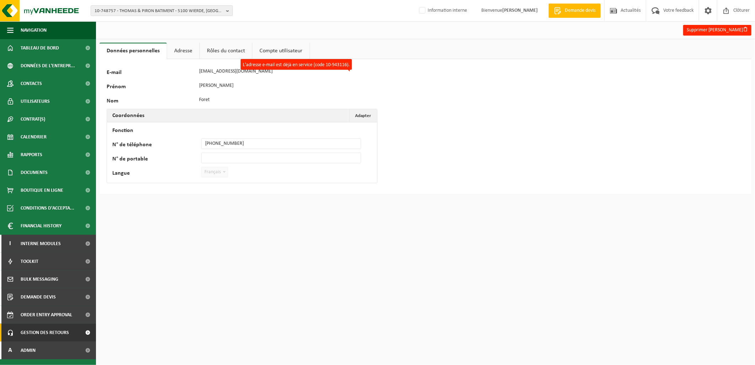
click at [53, 340] on span "Gestion des retours" at bounding box center [45, 333] width 48 height 18
click at [49, 345] on link "Vragen (64)" at bounding box center [48, 350] width 92 height 14
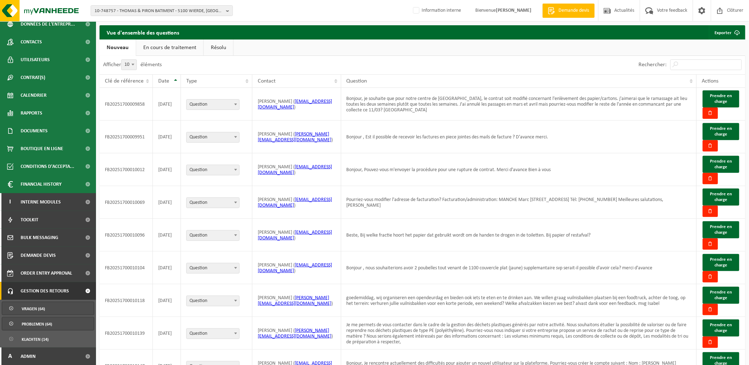
scroll to position [39, 0]
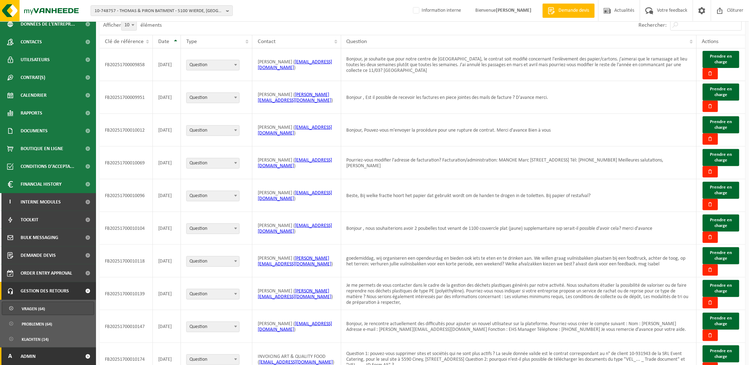
click at [53, 352] on link "A Admin" at bounding box center [48, 356] width 96 height 18
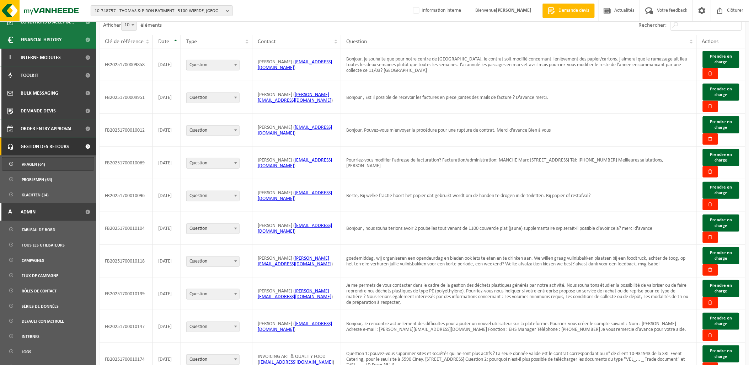
scroll to position [200, 0]
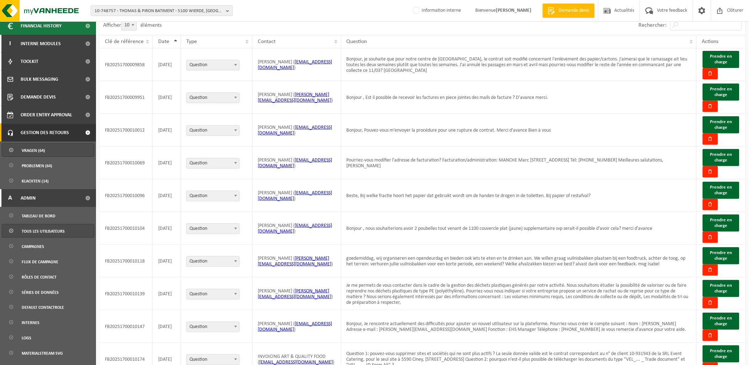
click at [55, 233] on span "Tous les utilisateurs" at bounding box center [43, 231] width 43 height 14
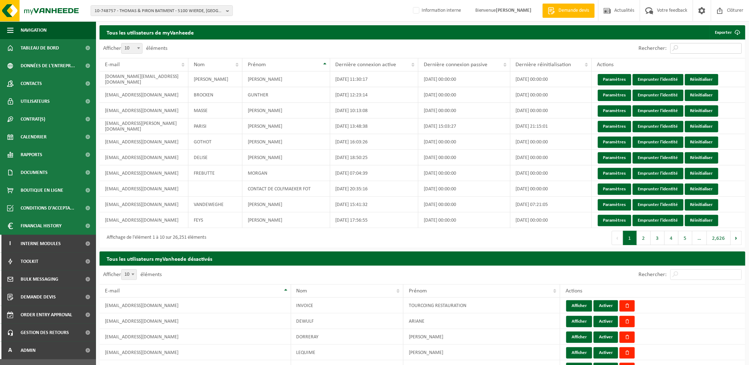
click at [687, 50] on input "Rechercher:" at bounding box center [706, 48] width 71 height 11
paste input "a.foret@thomas-piron.eu"
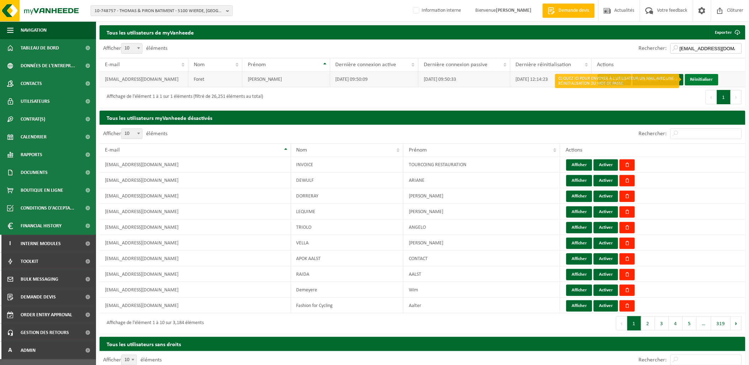
type input "a.foret@thomas-piron.eu"
click at [702, 78] on link "Réinitialiser" at bounding box center [701, 79] width 33 height 11
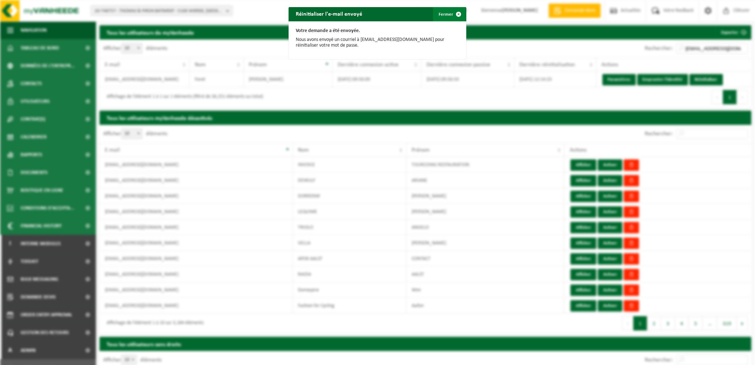
click at [437, 14] on button "Fermer" at bounding box center [449, 14] width 33 height 14
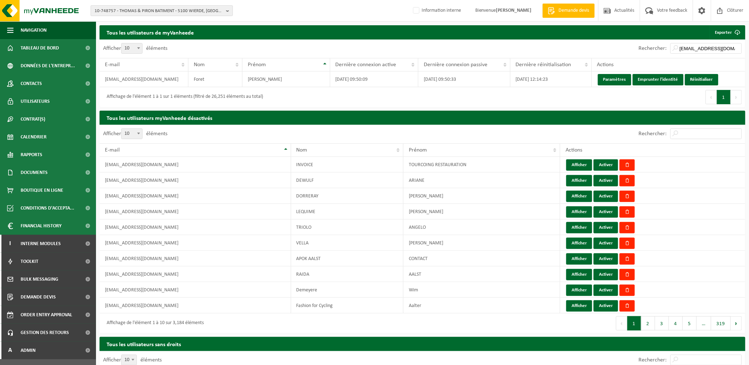
click at [137, 8] on span "10-748757 - THOMAS & PIRON BATIMENT - 5100 WIERDE, RUE FORT D'ANDOY 5" at bounding box center [159, 11] width 129 height 11
type input "10-946730"
click at [151, 34] on strong "10-946730 - ALONSO, YANNICK - 7170 MANAGE, RUE FERRER 166" at bounding box center [143, 32] width 96 height 5
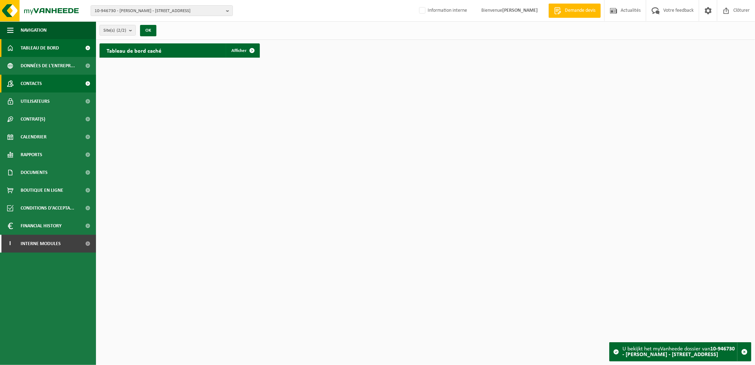
click at [63, 86] on link "Contacts" at bounding box center [48, 84] width 96 height 18
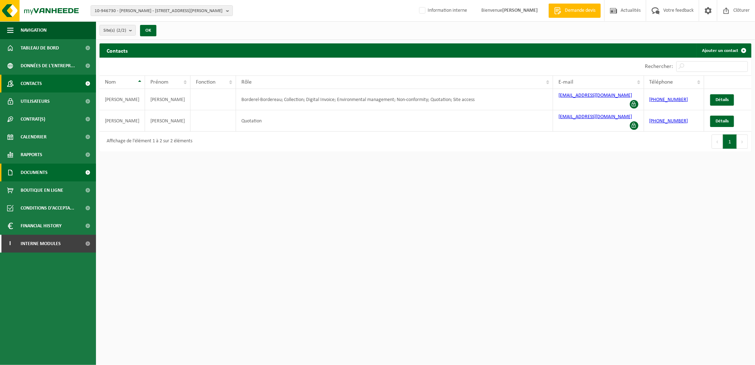
click at [41, 171] on span "Documents" at bounding box center [34, 173] width 27 height 18
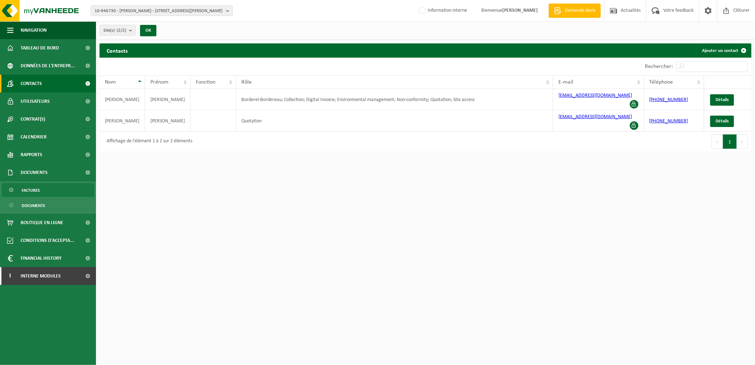
click at [43, 190] on link "Factures" at bounding box center [48, 190] width 92 height 14
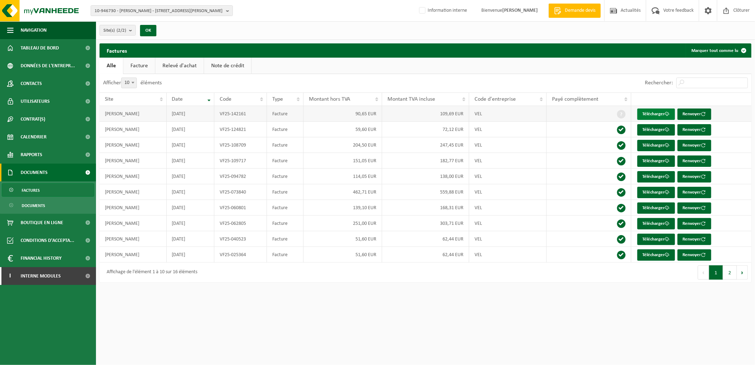
click at [658, 115] on link "Télécharger" at bounding box center [656, 113] width 38 height 11
click at [48, 139] on link "Calendrier" at bounding box center [48, 137] width 96 height 18
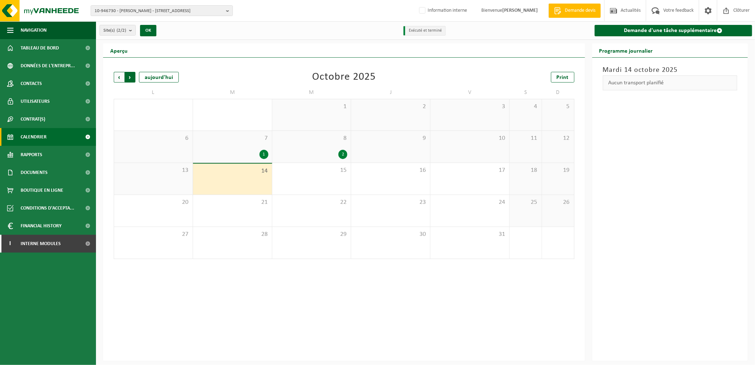
click at [122, 75] on span "Précédent" at bounding box center [119, 77] width 11 height 11
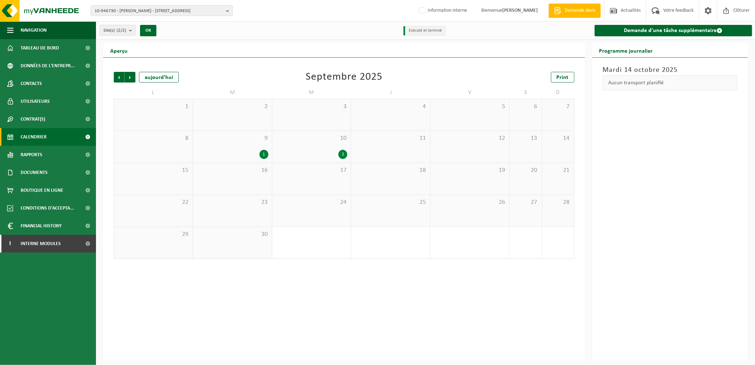
click at [237, 180] on div "16" at bounding box center [232, 179] width 79 height 32
click at [249, 176] on div "16" at bounding box center [232, 179] width 79 height 32
click at [422, 12] on label "Information interne" at bounding box center [442, 10] width 49 height 11
click at [417, 0] on input "Information interne" at bounding box center [416, 0] width 0 height 0
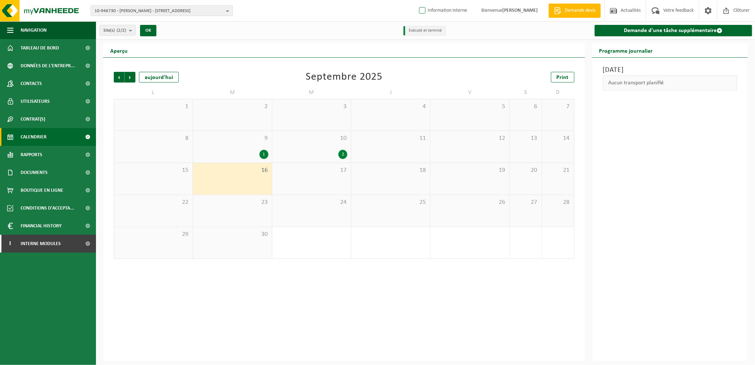
checkbox input "true"
click at [256, 178] on div "16" at bounding box center [232, 179] width 79 height 32
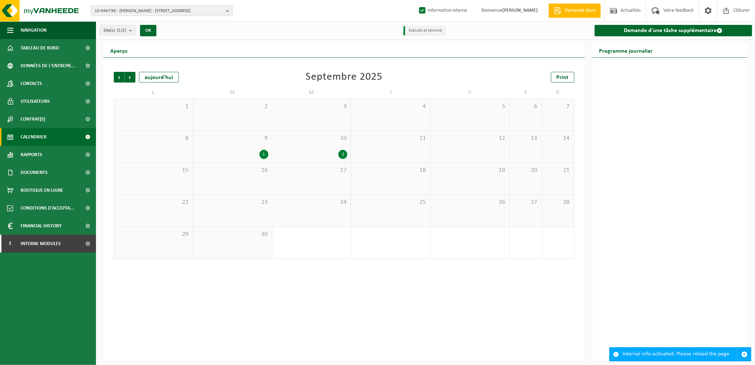
click at [255, 178] on div "16" at bounding box center [232, 179] width 79 height 32
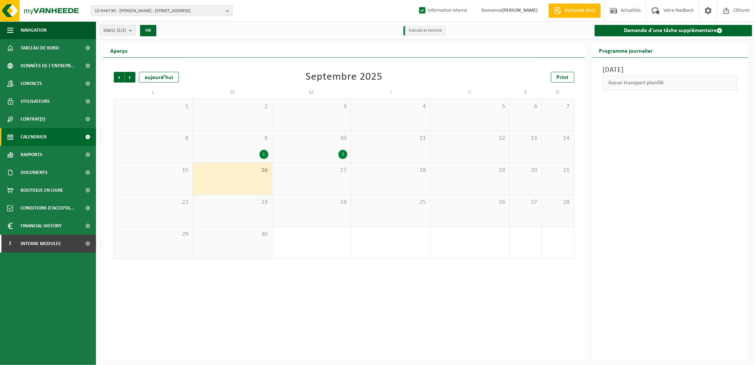
click at [251, 183] on div "16" at bounding box center [232, 179] width 79 height 32
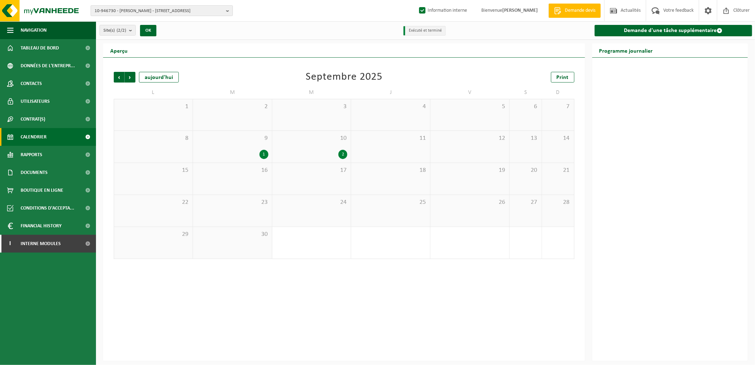
click at [130, 12] on span "10-946730 - ALONSO, YANNICK - 7170 MANAGE, RUE FERRER 166" at bounding box center [159, 11] width 129 height 11
click at [130, 25] on input "text" at bounding box center [161, 22] width 139 height 9
paste input "01-058592"
type input "01-058592"
click at [149, 37] on li "01-058592 - FERNAGUT CÉDRIC - 7022 HARMIGNIES, RUE DE BEUGNIES 6" at bounding box center [161, 32] width 139 height 9
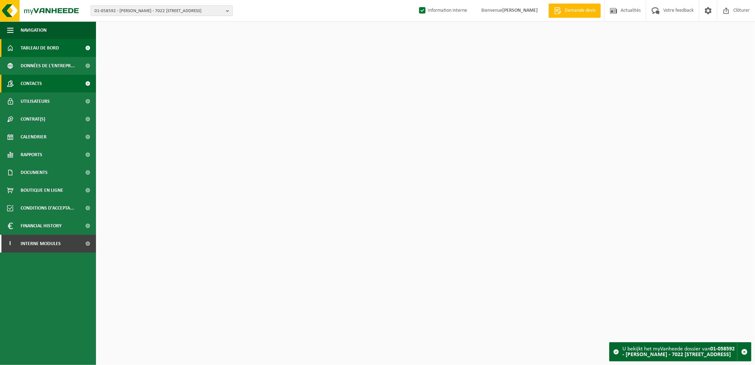
drag, startPoint x: 0, startPoint y: 0, endPoint x: 44, endPoint y: 86, distance: 96.8
click at [44, 86] on link "Contacts" at bounding box center [48, 84] width 96 height 18
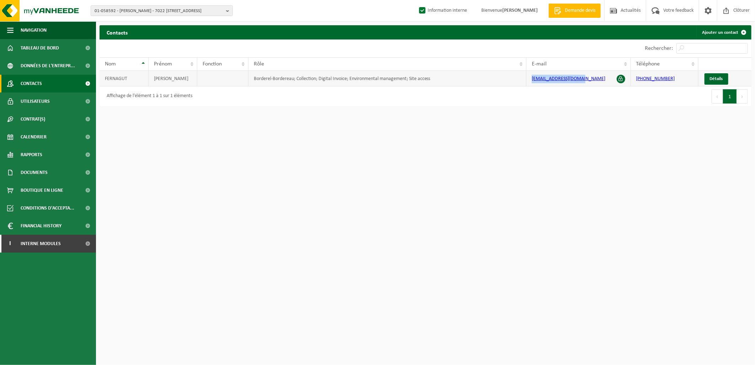
drag, startPoint x: 588, startPoint y: 79, endPoint x: 528, endPoint y: 78, distance: 59.8
click at [528, 78] on td "[EMAIL_ADDRESS][DOMAIN_NAME]" at bounding box center [579, 79] width 104 height 16
copy link "[EMAIL_ADDRESS][DOMAIN_NAME]"
